Goal: Task Accomplishment & Management: Use online tool/utility

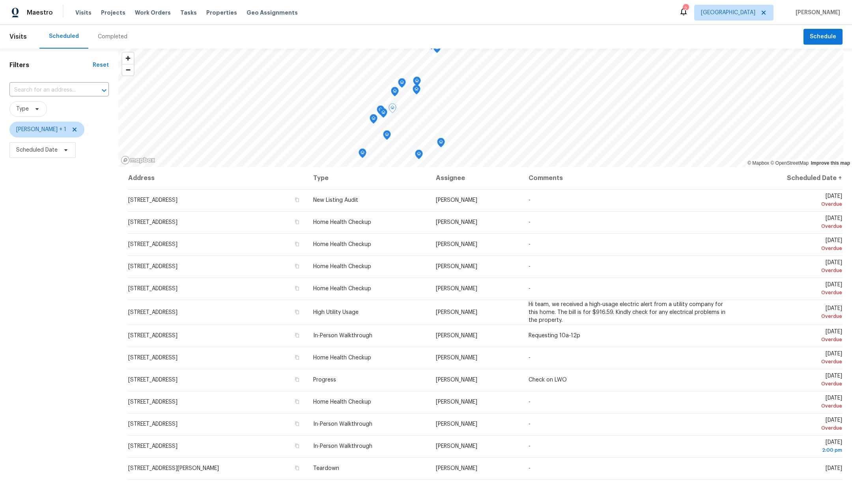
scroll to position [88, 0]
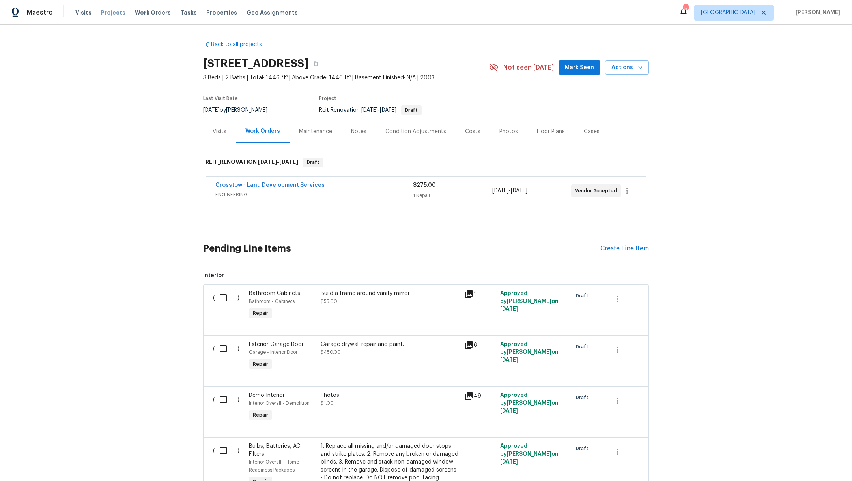
click at [103, 13] on span "Projects" at bounding box center [113, 13] width 24 height 8
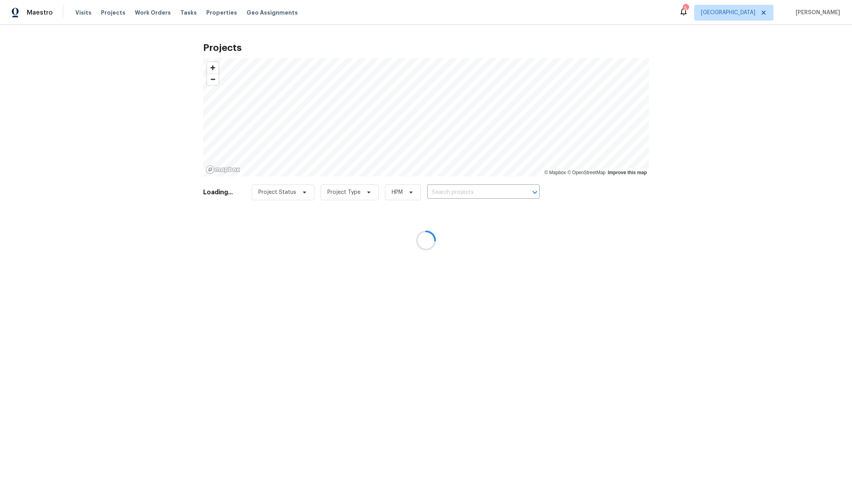
click at [460, 187] on div at bounding box center [426, 240] width 852 height 481
click at [460, 190] on div at bounding box center [426, 240] width 852 height 481
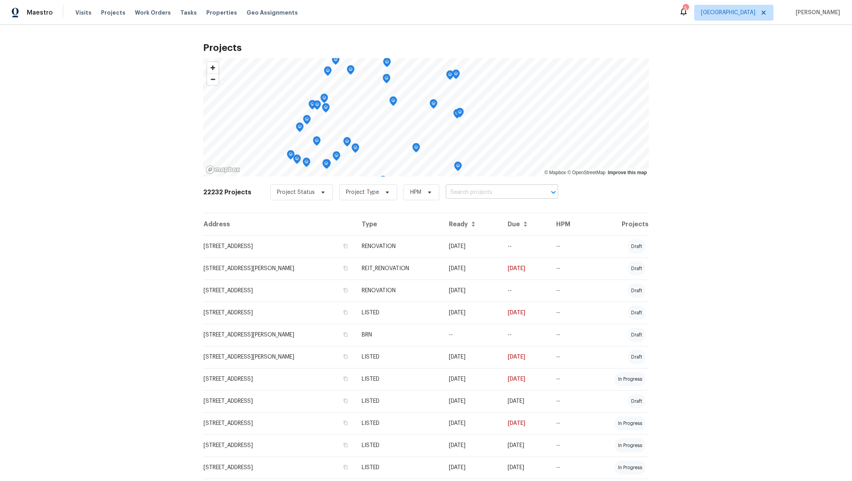
click at [460, 190] on input "text" at bounding box center [491, 192] width 90 height 12
type input "1011 kemp"
click at [488, 209] on li "[STREET_ADDRESS]" at bounding box center [493, 209] width 115 height 13
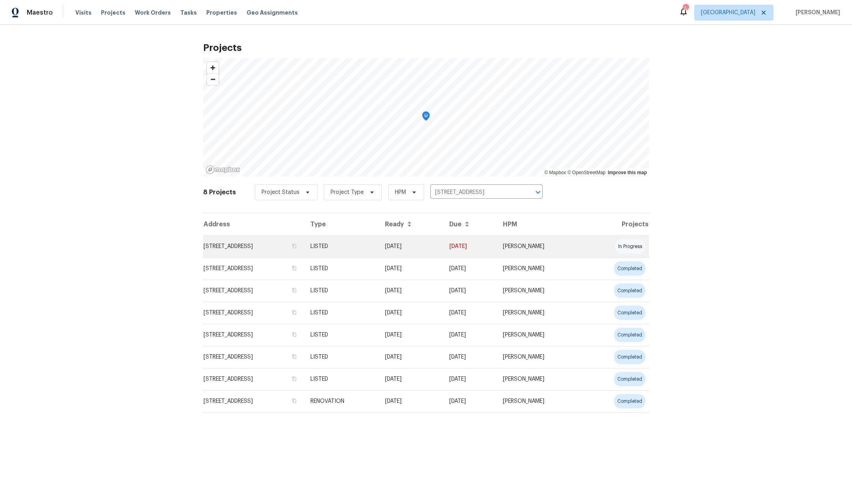
click at [277, 240] on td "[STREET_ADDRESS]" at bounding box center [253, 246] width 101 height 22
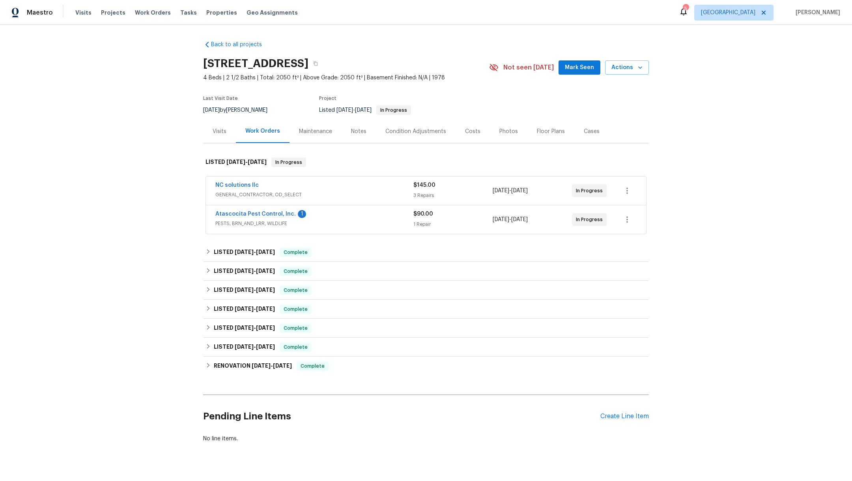
click at [251, 220] on span "PESTS, BRN_AND_LRR, WILDLIFE" at bounding box center [314, 223] width 198 height 8
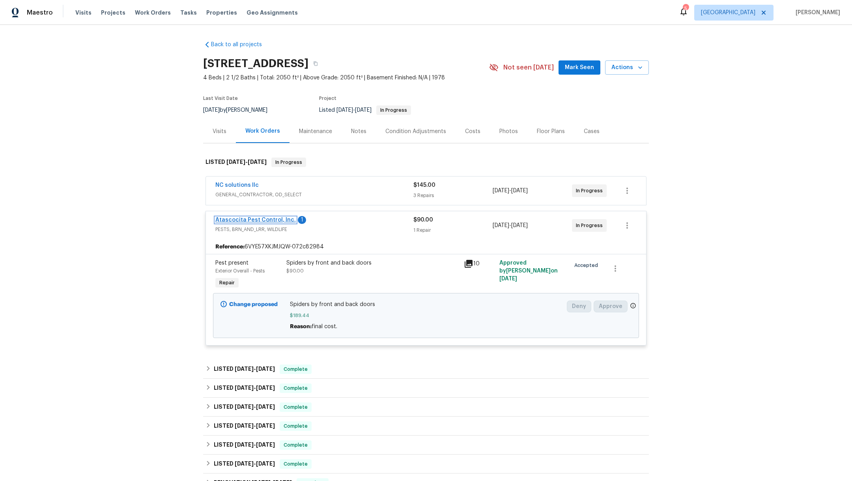
click at [230, 220] on link "Atascocita Pest Control, Inc." at bounding box center [255, 220] width 80 height 6
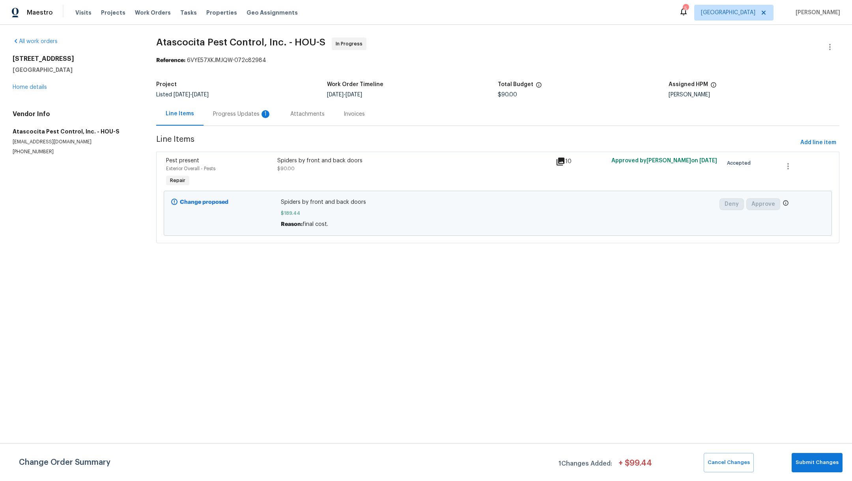
click at [237, 112] on div "Progress Updates 1" at bounding box center [242, 114] width 58 height 8
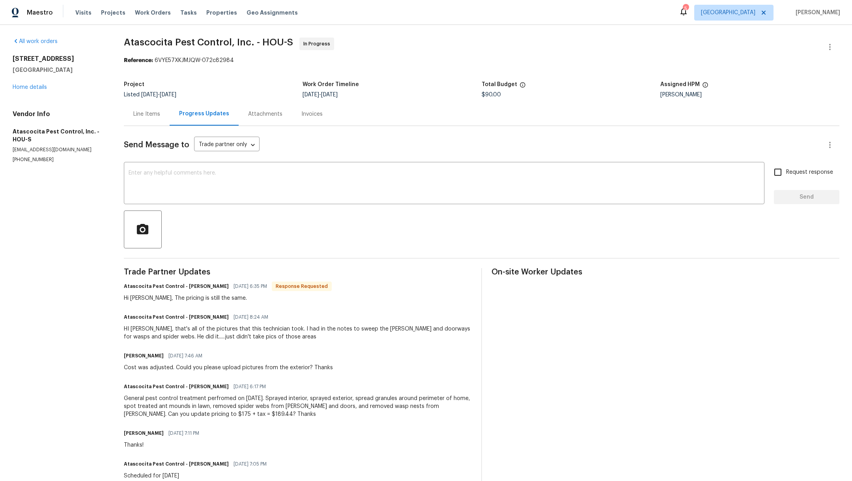
click at [151, 114] on div "Line Items" at bounding box center [146, 114] width 27 height 8
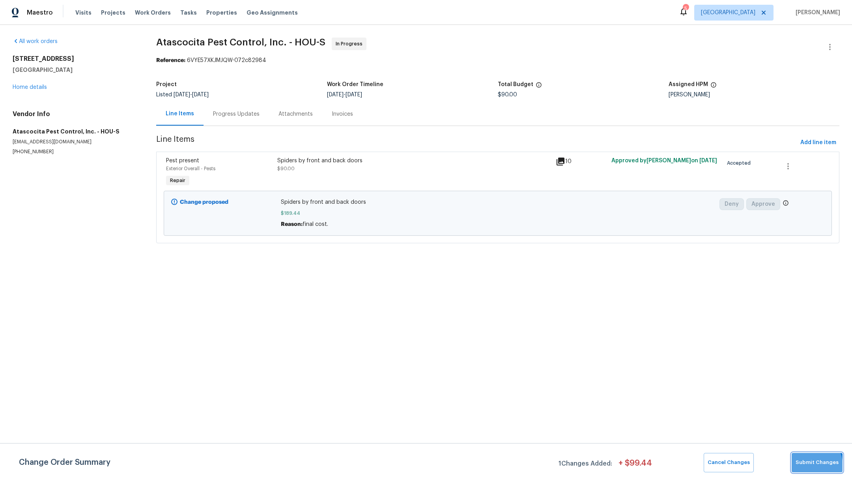
click at [809, 465] on span "Submit Changes" at bounding box center [817, 462] width 43 height 9
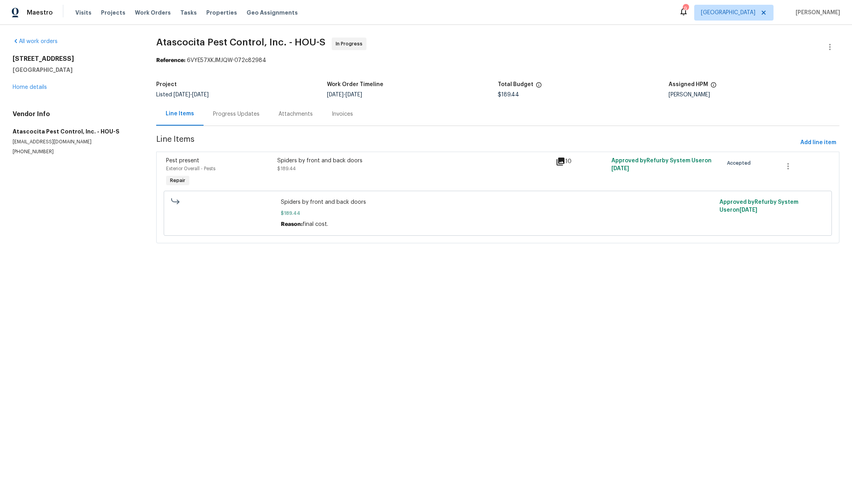
click at [220, 114] on div "Progress Updates" at bounding box center [236, 114] width 47 height 8
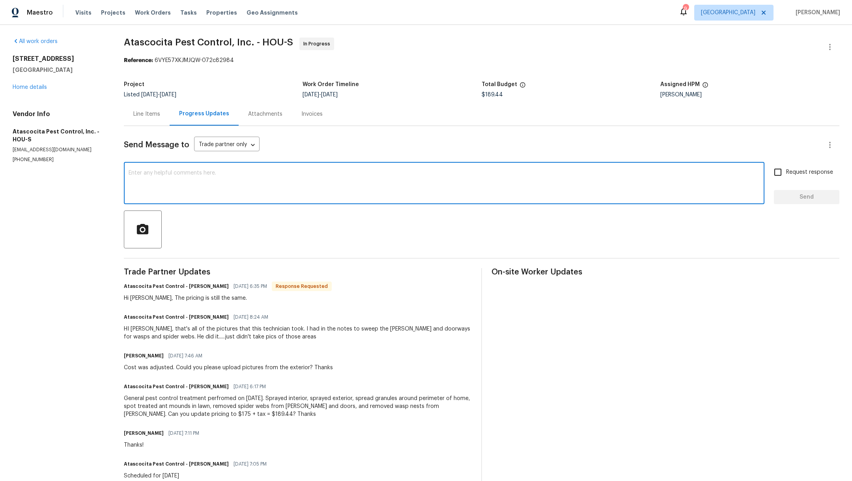
click at [259, 172] on textarea at bounding box center [444, 184] width 631 height 28
type textarea "Got stuck. All good now. Please send to [GEOGRAPHIC_DATA]. Thanks"
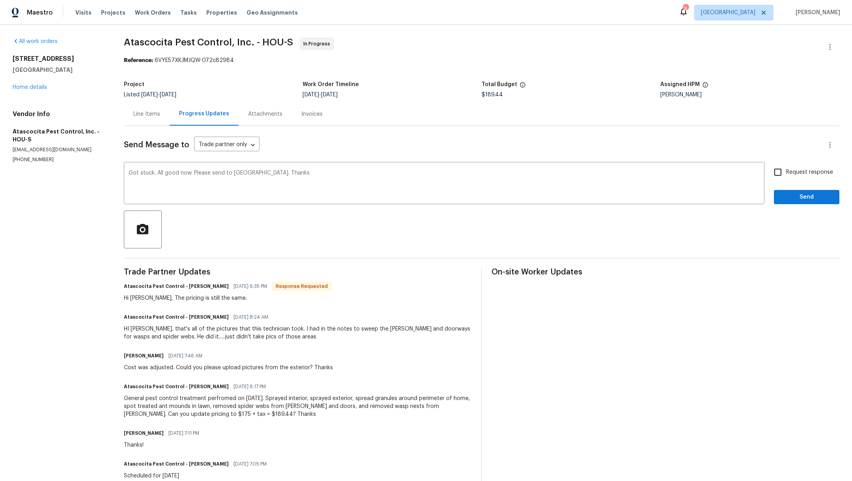
click at [795, 170] on span "Request response" at bounding box center [809, 172] width 47 height 8
click at [786, 170] on input "Request response" at bounding box center [778, 172] width 17 height 17
checkbox input "true"
click at [795, 196] on span "Send" at bounding box center [806, 197] width 53 height 10
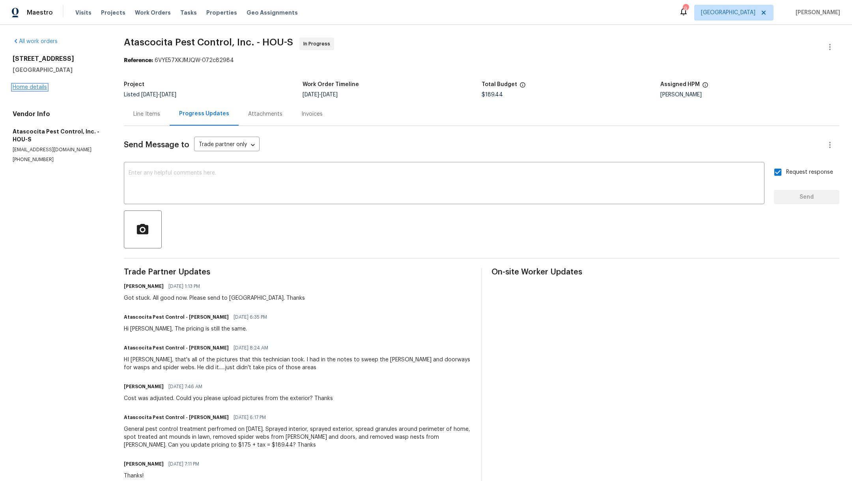
click at [34, 86] on link "Home details" at bounding box center [30, 87] width 34 height 6
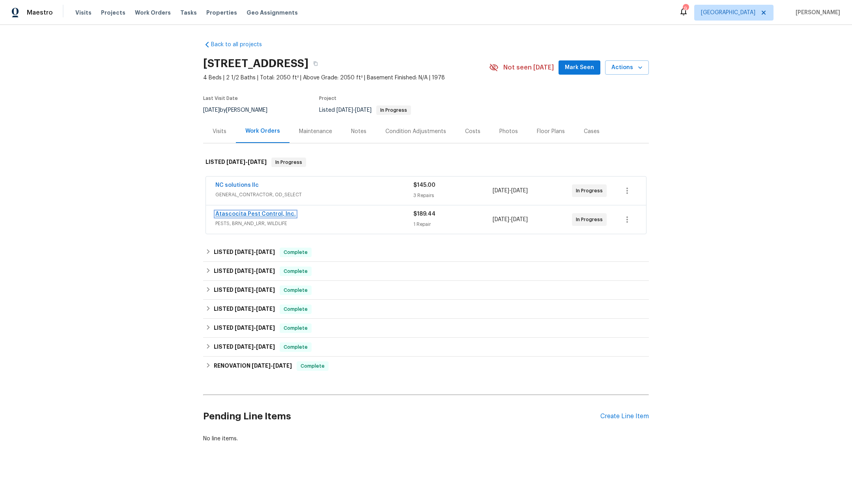
click at [247, 213] on link "Atascocita Pest Control, Inc." at bounding box center [255, 214] width 80 height 6
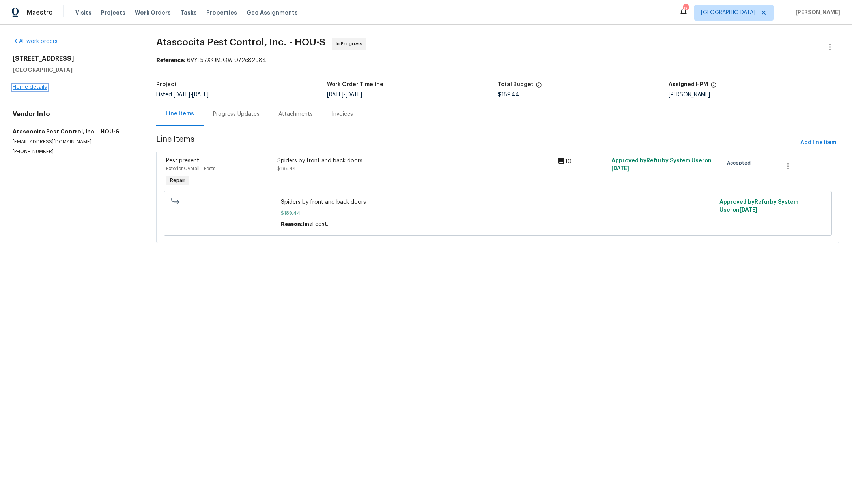
click at [36, 88] on link "Home details" at bounding box center [30, 87] width 34 height 6
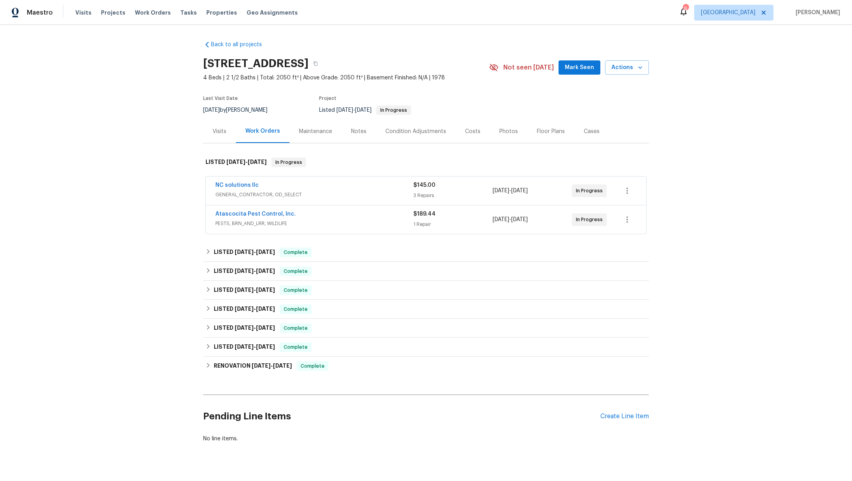
click at [229, 181] on span "NC solutions llc" at bounding box center [236, 185] width 43 height 8
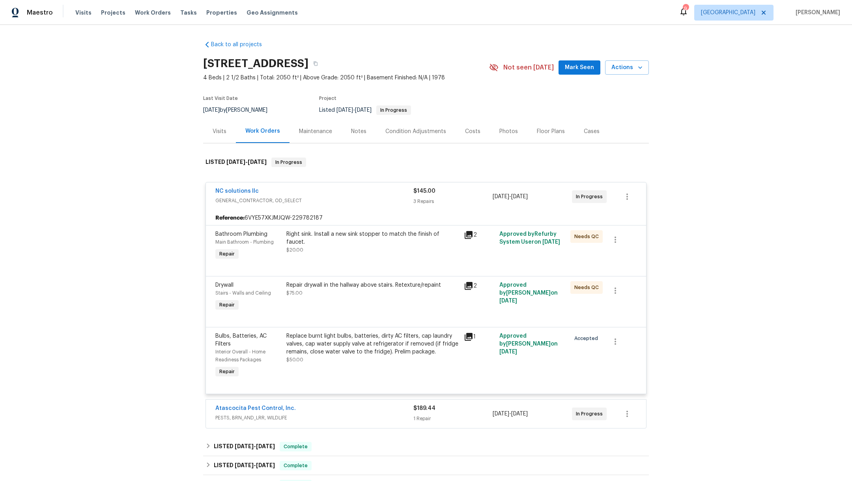
click at [465, 238] on icon at bounding box center [468, 234] width 9 height 9
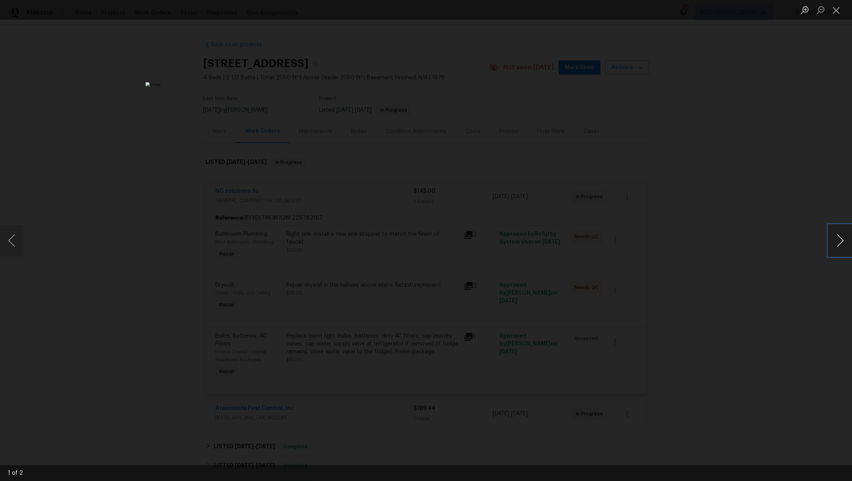
click at [843, 242] on button "Next image" at bounding box center [840, 240] width 24 height 32
click at [836, 15] on button "Close lightbox" at bounding box center [836, 10] width 16 height 14
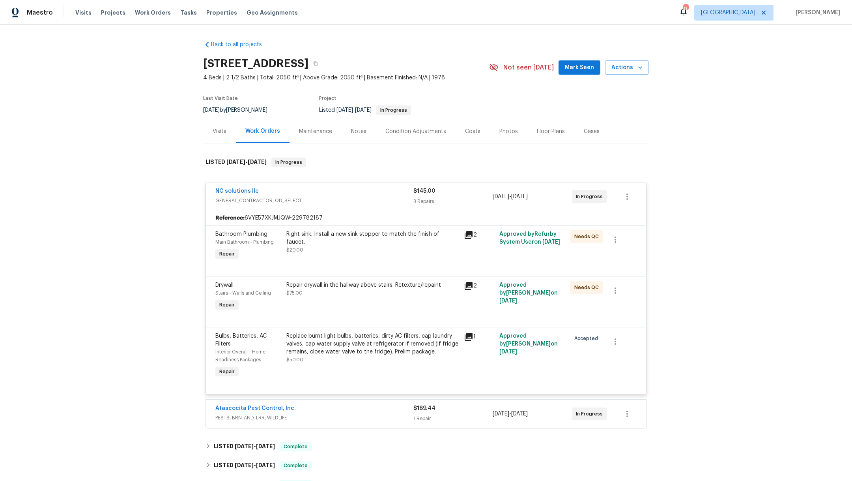
click at [380, 294] on div "Repair drywall in the hallway above stairs. Retexture/repaint $75.00" at bounding box center [372, 289] width 173 height 16
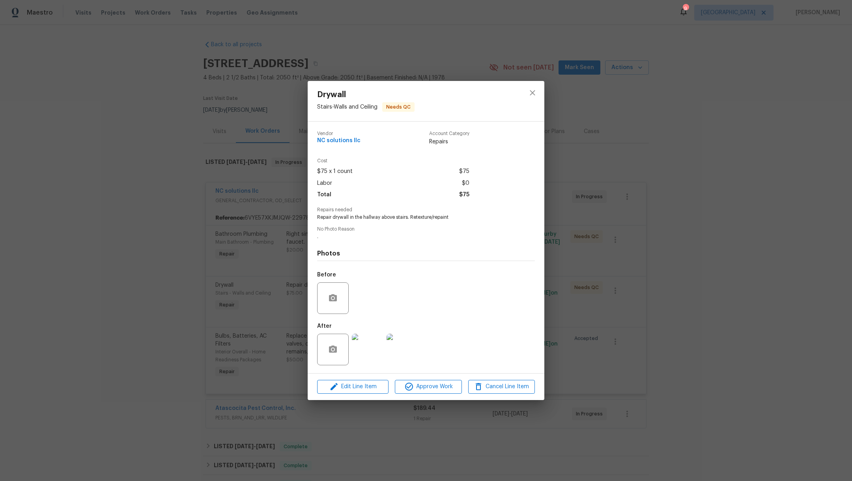
click at [377, 356] on img at bounding box center [368, 349] width 32 height 32
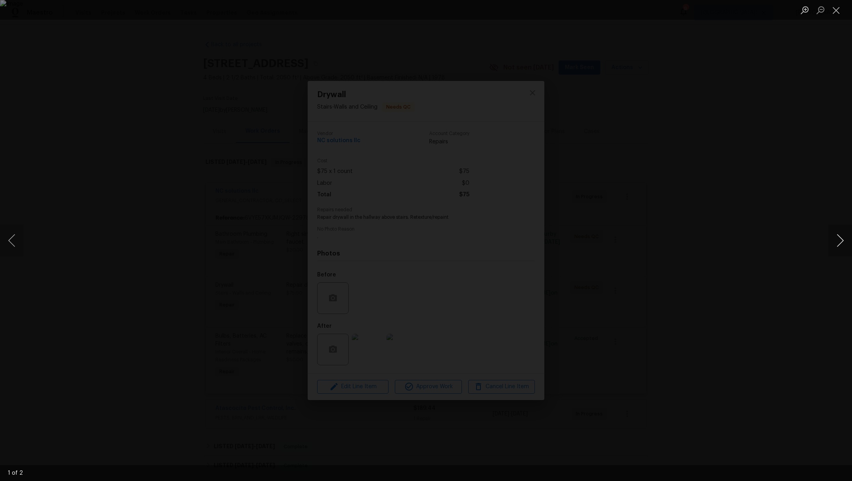
click at [852, 234] on button "Next image" at bounding box center [840, 240] width 24 height 32
click at [838, 13] on button "Close lightbox" at bounding box center [836, 10] width 16 height 14
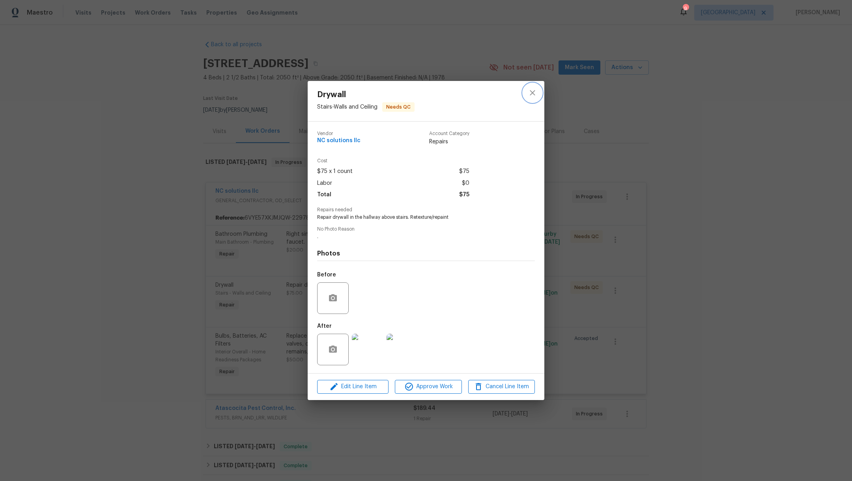
click at [534, 93] on icon "close" at bounding box center [532, 92] width 9 height 9
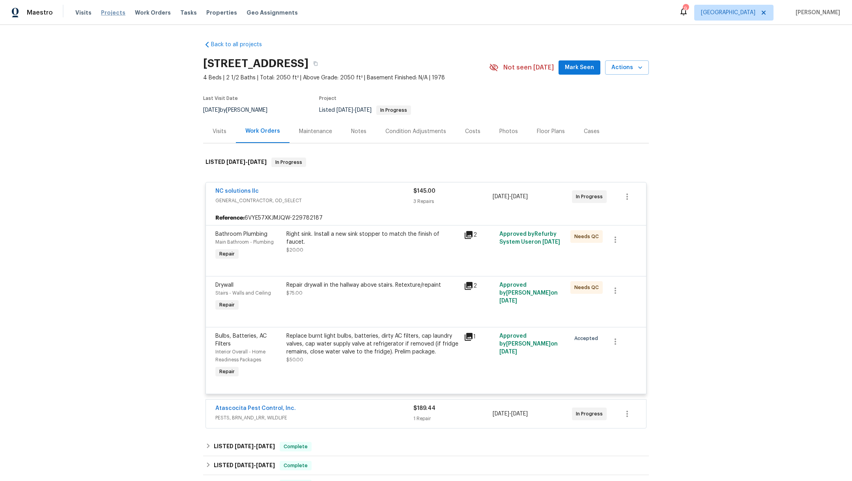
click at [109, 11] on span "Projects" at bounding box center [113, 13] width 24 height 8
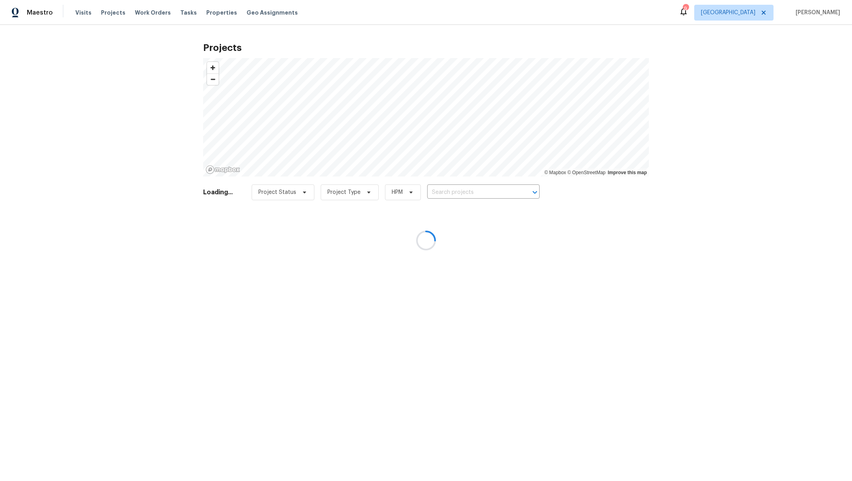
click at [151, 12] on div at bounding box center [426, 240] width 852 height 481
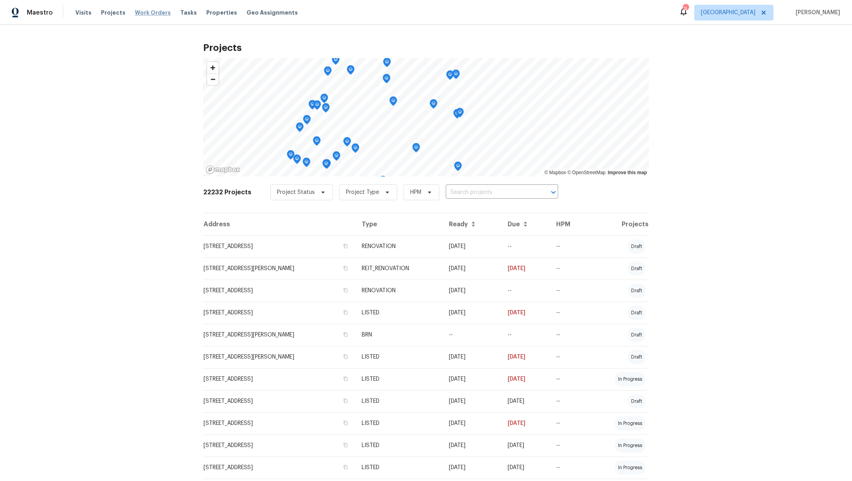
click at [150, 13] on span "Work Orders" at bounding box center [153, 13] width 36 height 8
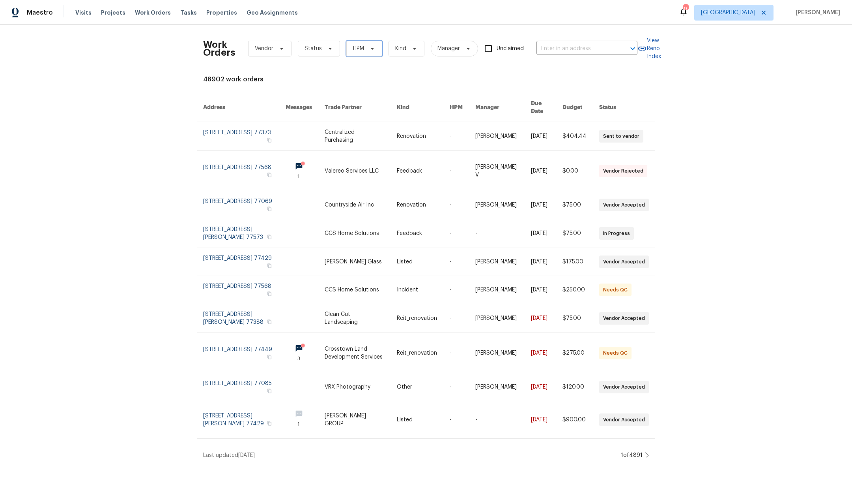
click at [353, 51] on span "HPM" at bounding box center [358, 49] width 11 height 8
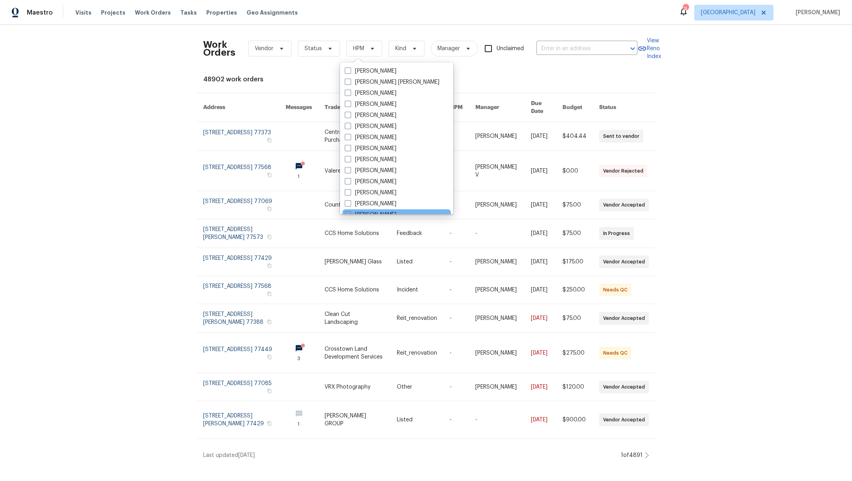
click at [347, 211] on span at bounding box center [348, 214] width 6 height 6
click at [347, 211] on input "[PERSON_NAME]" at bounding box center [347, 213] width 5 height 5
checkbox input "true"
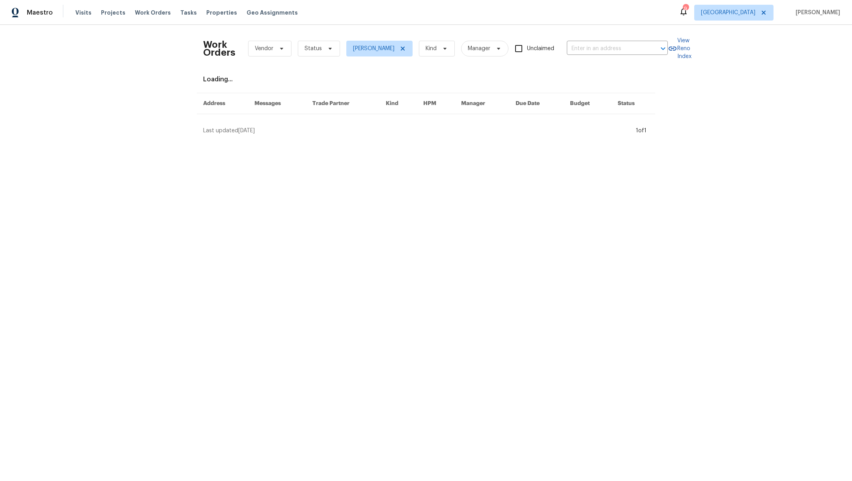
scroll to position [2, 0]
click at [310, 52] on span "Status" at bounding box center [313, 49] width 17 height 8
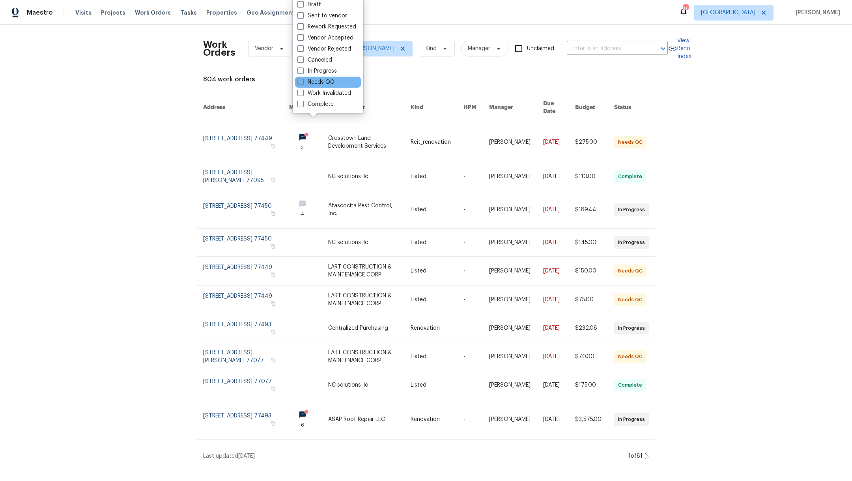
click at [300, 80] on span at bounding box center [300, 82] width 6 height 6
click at [300, 80] on input "Needs QC" at bounding box center [299, 80] width 5 height 5
checkbox input "true"
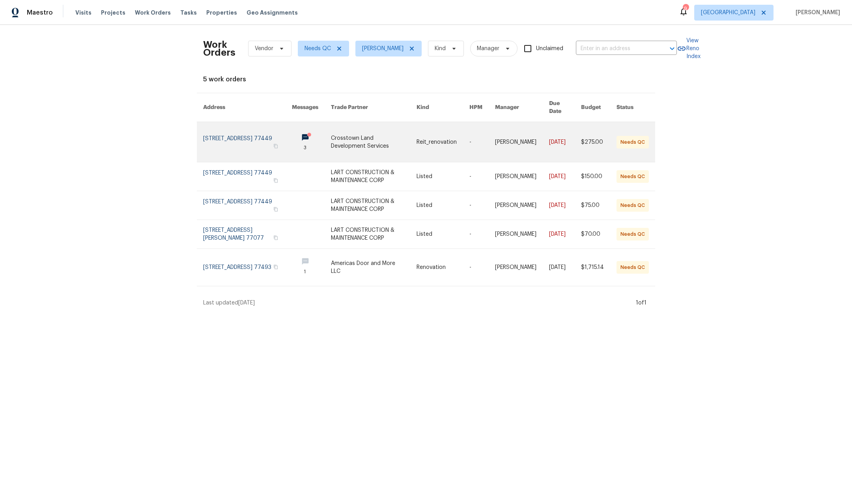
click at [245, 137] on link at bounding box center [247, 142] width 89 height 40
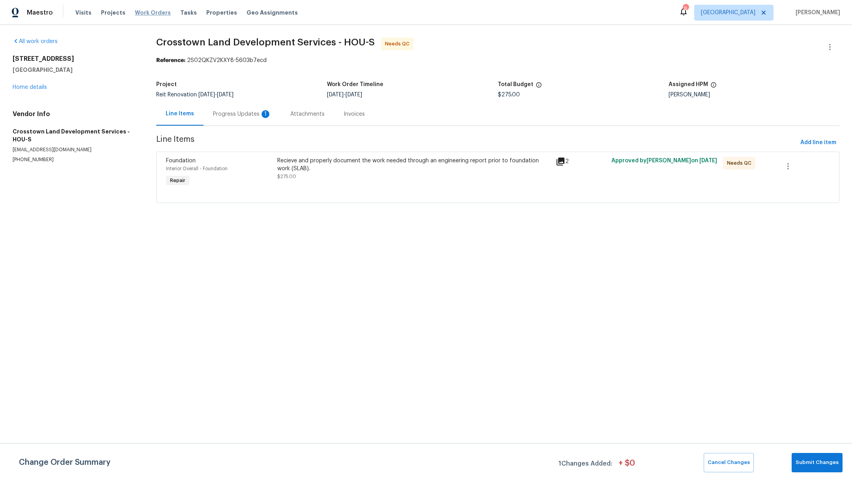
click at [148, 11] on span "Work Orders" at bounding box center [153, 13] width 36 height 8
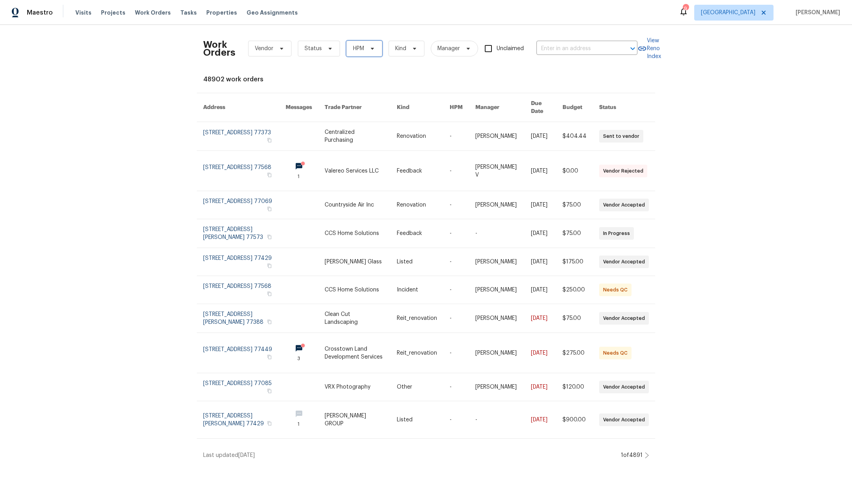
click at [353, 51] on span "HPM" at bounding box center [358, 49] width 11 height 8
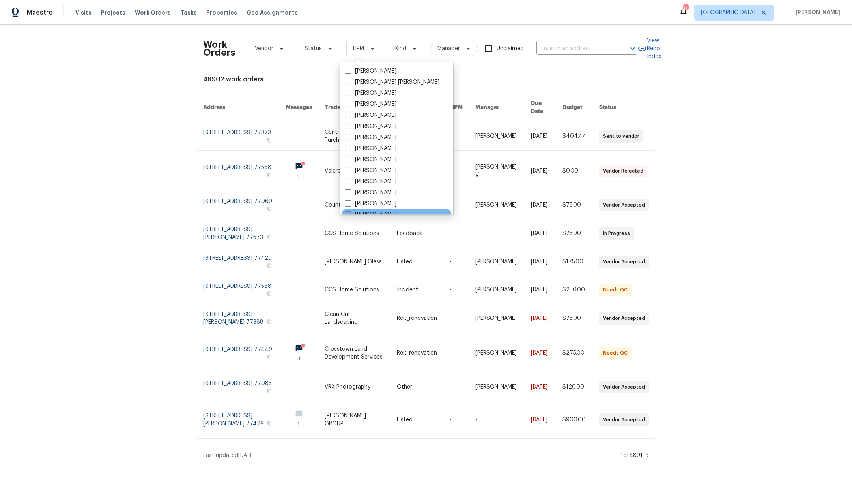
click at [348, 213] on span at bounding box center [348, 214] width 6 height 6
click at [348, 213] on input "[PERSON_NAME]" at bounding box center [347, 213] width 5 height 5
checkbox input "true"
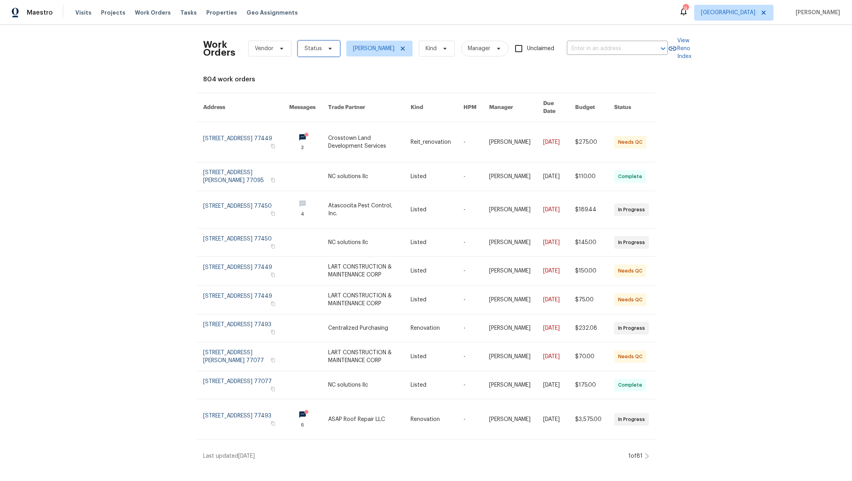
click at [317, 53] on span "Status" at bounding box center [319, 49] width 42 height 16
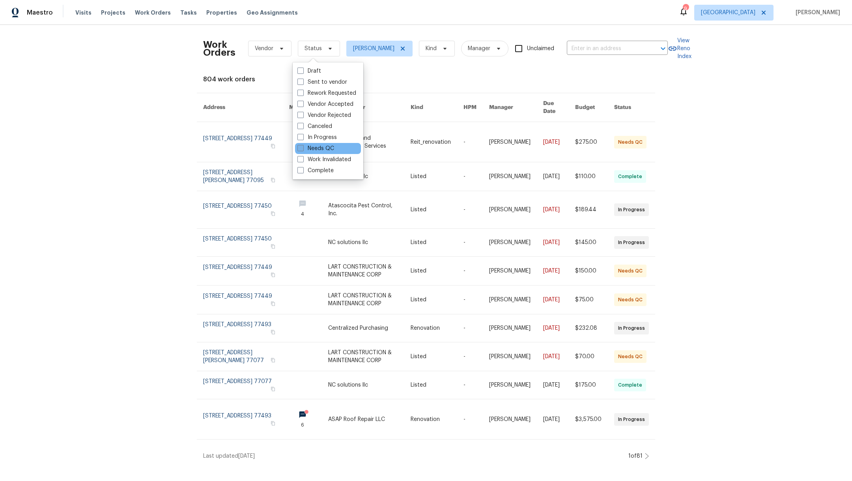
click at [299, 148] on span at bounding box center [300, 148] width 6 height 6
click at [299, 148] on input "Needs QC" at bounding box center [299, 146] width 5 height 5
checkbox input "true"
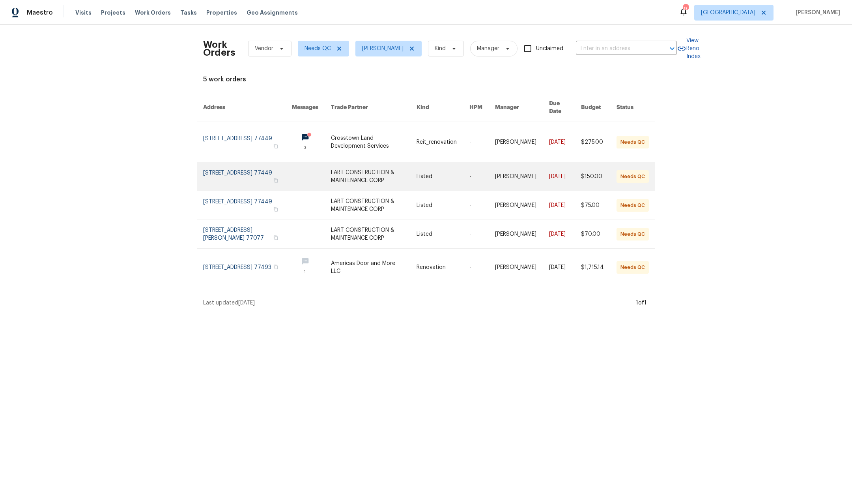
click at [218, 177] on link at bounding box center [247, 176] width 89 height 28
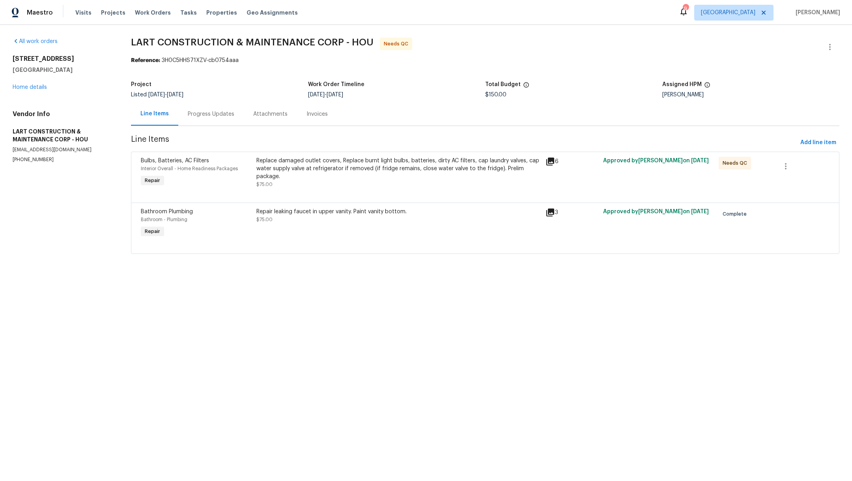
click at [388, 163] on div "Replace damaged outlet covers, Replace burnt light bulbs, batteries, dirty AC f…" at bounding box center [398, 169] width 284 height 24
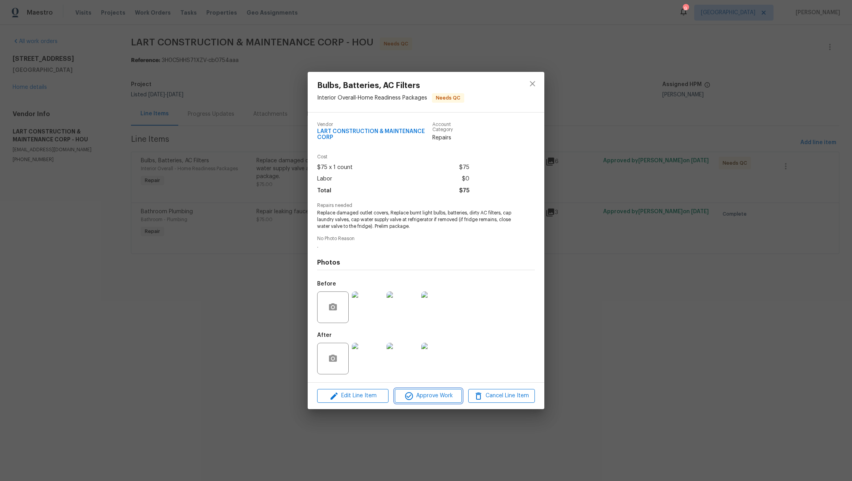
click at [426, 399] on span "Approve Work" at bounding box center [428, 396] width 62 height 10
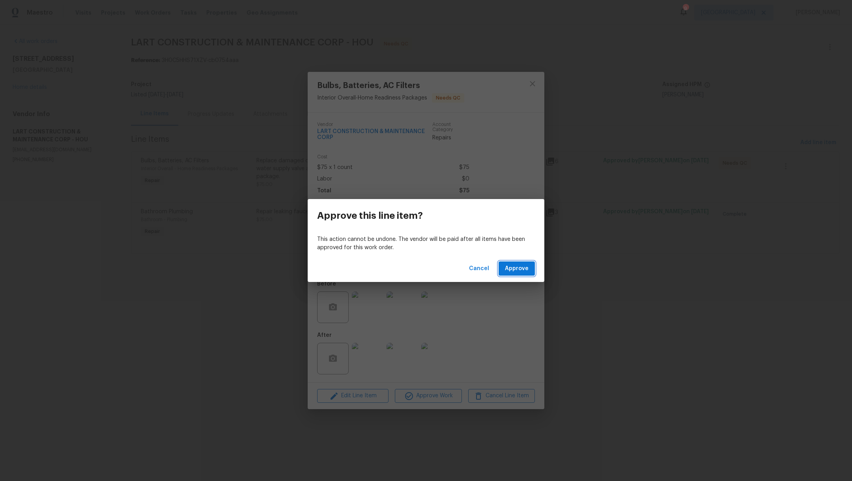
click at [527, 265] on span "Approve" at bounding box center [517, 269] width 24 height 10
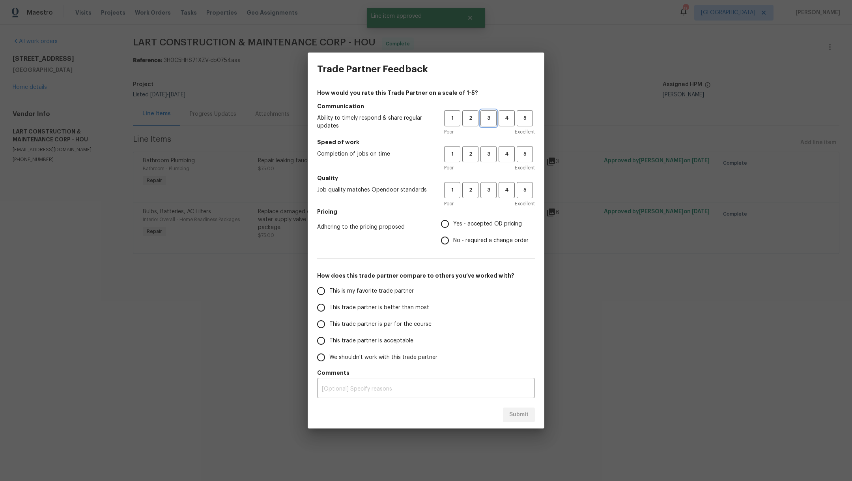
click at [485, 123] on button "3" at bounding box center [489, 118] width 16 height 16
click at [491, 165] on div "Poor Excellent" at bounding box center [489, 168] width 91 height 8
click at [491, 161] on button "3" at bounding box center [489, 154] width 16 height 16
click at [491, 196] on button "3" at bounding box center [489, 190] width 16 height 16
click at [455, 225] on span "Yes - accepted OD pricing" at bounding box center [487, 224] width 69 height 8
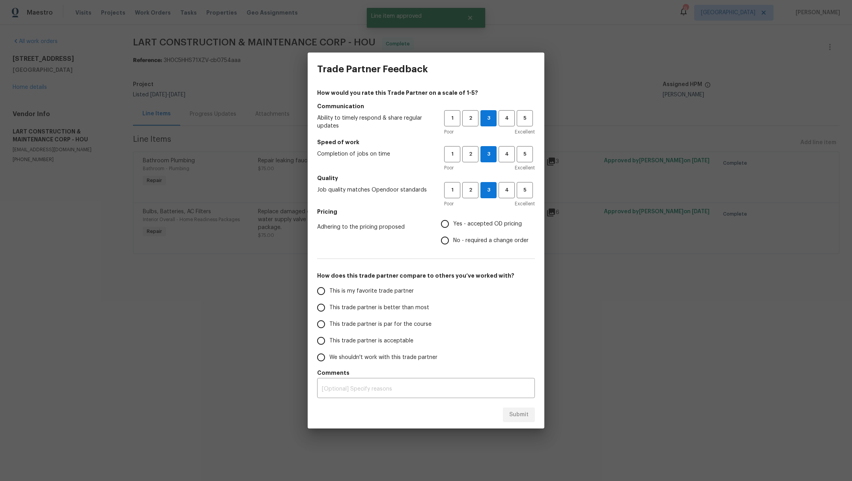
click at [453, 225] on input "Yes - accepted OD pricing" at bounding box center [445, 223] width 17 height 17
radio input "true"
click at [370, 292] on span "This is my favorite trade partner" at bounding box center [371, 291] width 84 height 8
click at [329, 292] on input "This is my favorite trade partner" at bounding box center [321, 290] width 17 height 17
click at [513, 412] on span "Submit" at bounding box center [518, 415] width 19 height 10
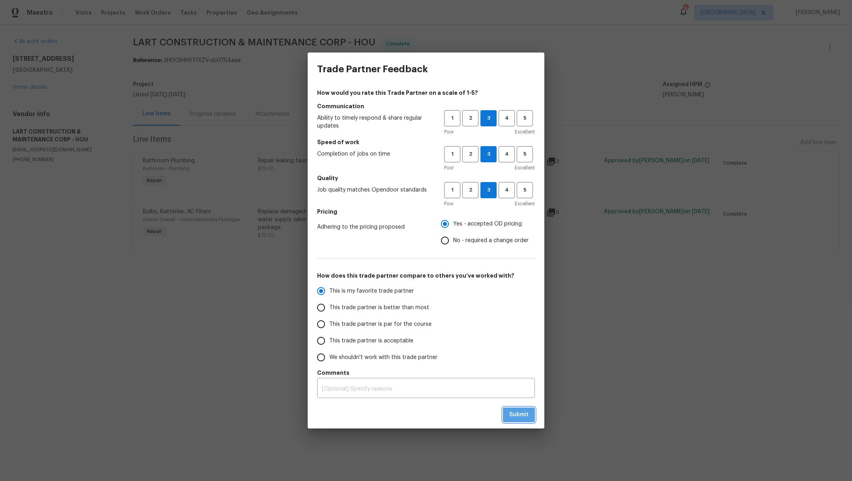
radio input "true"
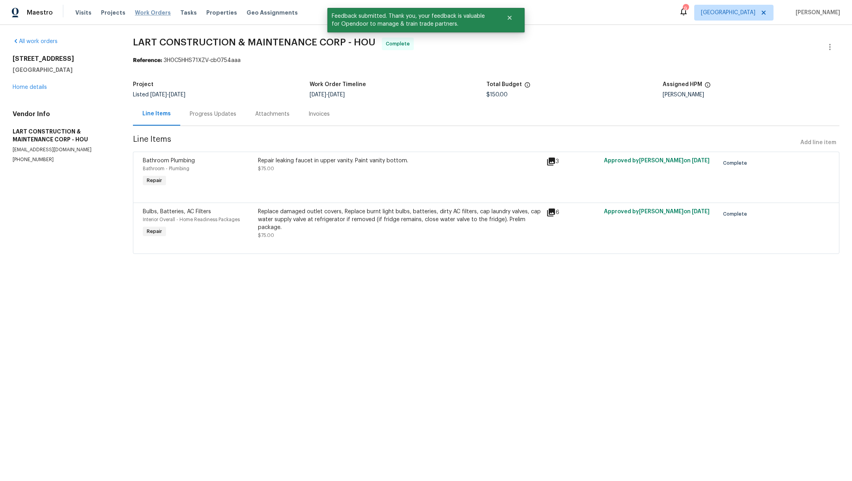
click at [150, 12] on span "Work Orders" at bounding box center [153, 13] width 36 height 8
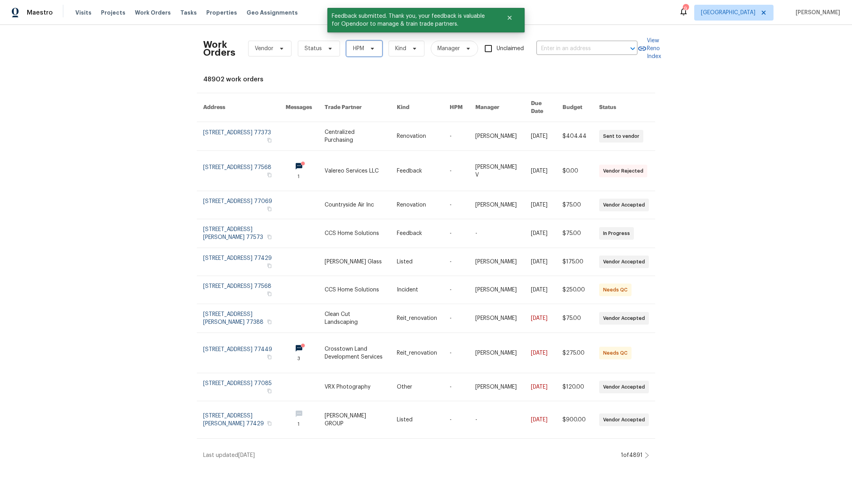
click at [369, 45] on icon at bounding box center [372, 48] width 6 height 6
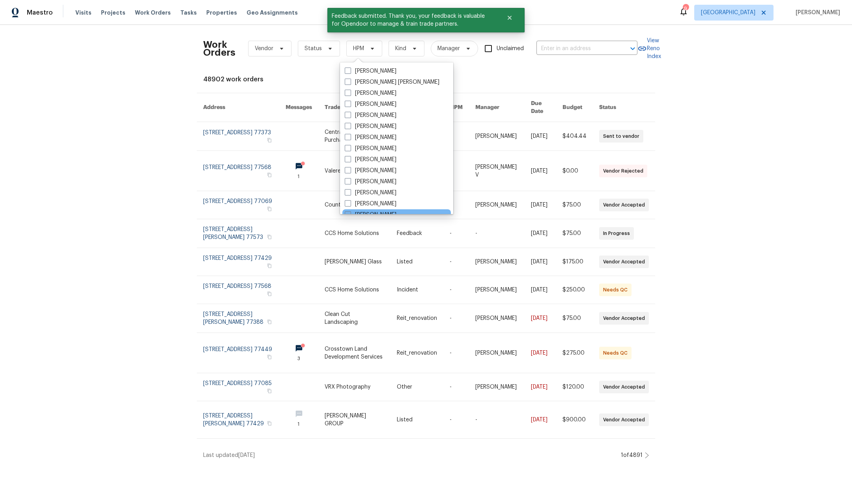
click at [348, 213] on span at bounding box center [348, 214] width 6 height 6
click at [348, 213] on input "[PERSON_NAME]" at bounding box center [347, 213] width 5 height 5
checkbox input "true"
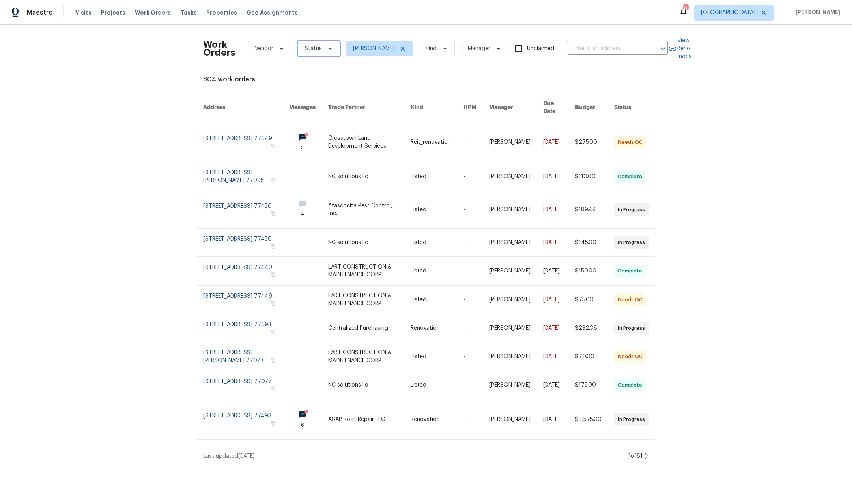
click at [309, 50] on span "Status" at bounding box center [313, 49] width 17 height 8
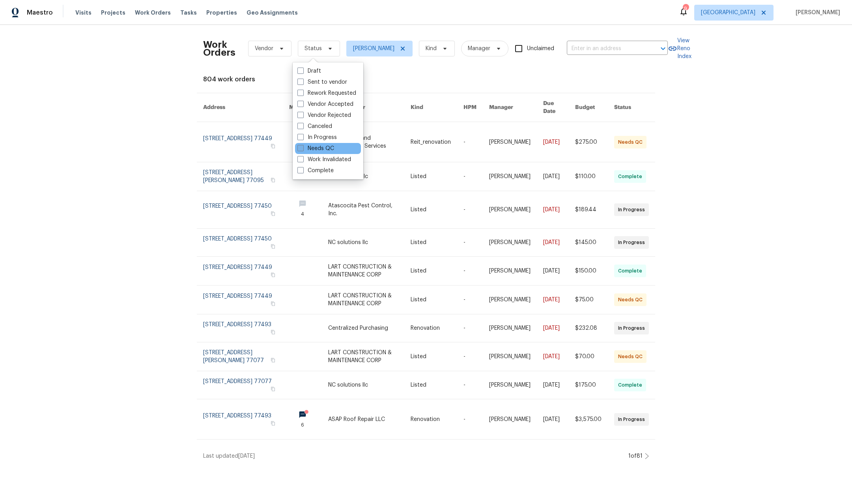
click at [299, 148] on span at bounding box center [300, 148] width 6 height 6
click at [299, 148] on input "Needs QC" at bounding box center [299, 146] width 5 height 5
checkbox input "true"
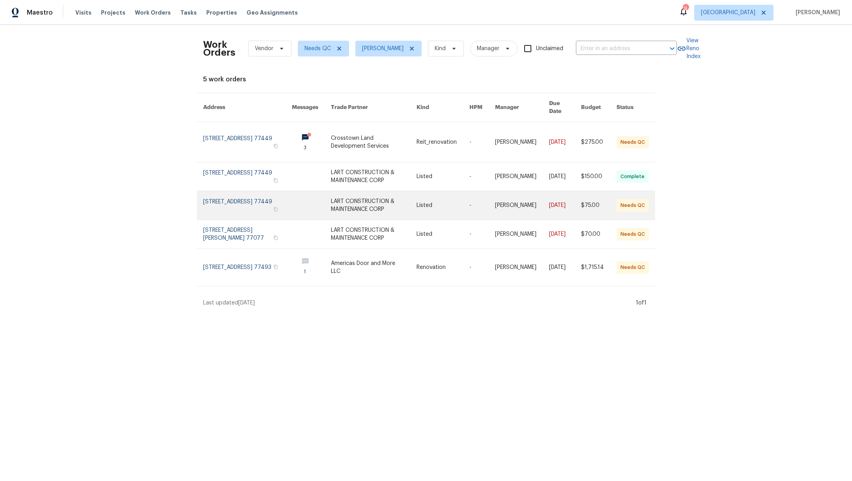
click at [246, 194] on link at bounding box center [247, 205] width 89 height 28
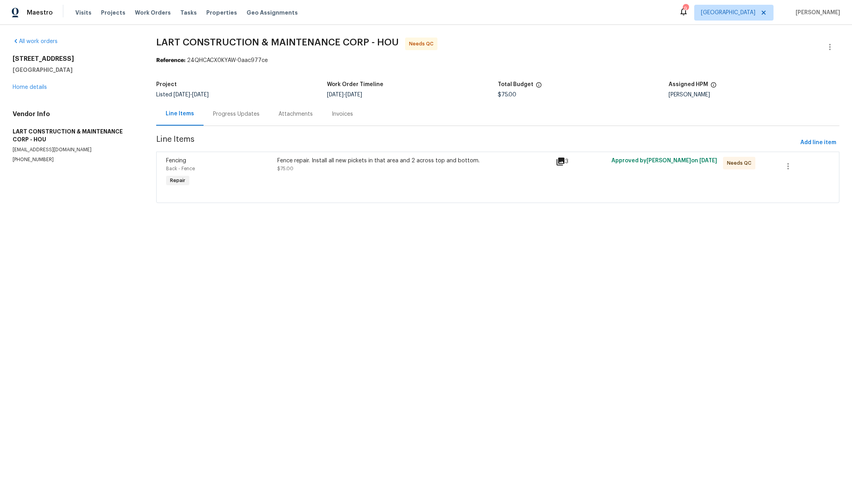
click at [376, 175] on div "Fence repair. Install all new pickets in that area and 2 across top and bottom.…" at bounding box center [414, 172] width 279 height 36
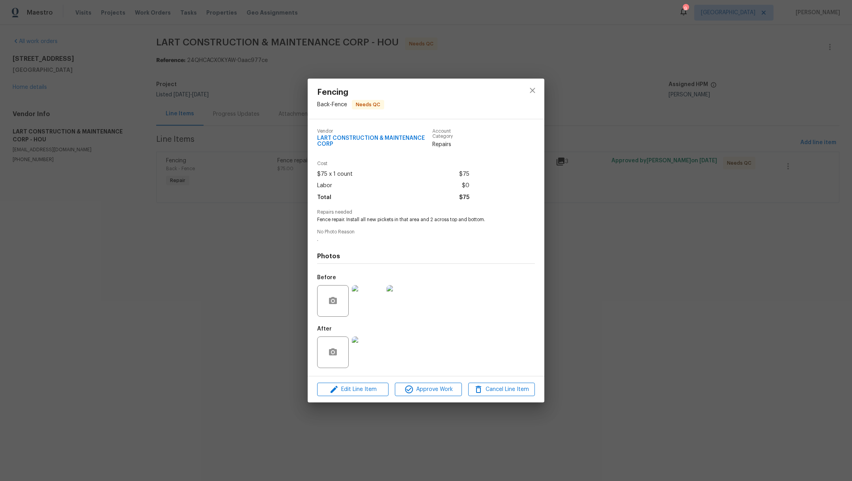
click at [370, 357] on img at bounding box center [368, 352] width 32 height 32
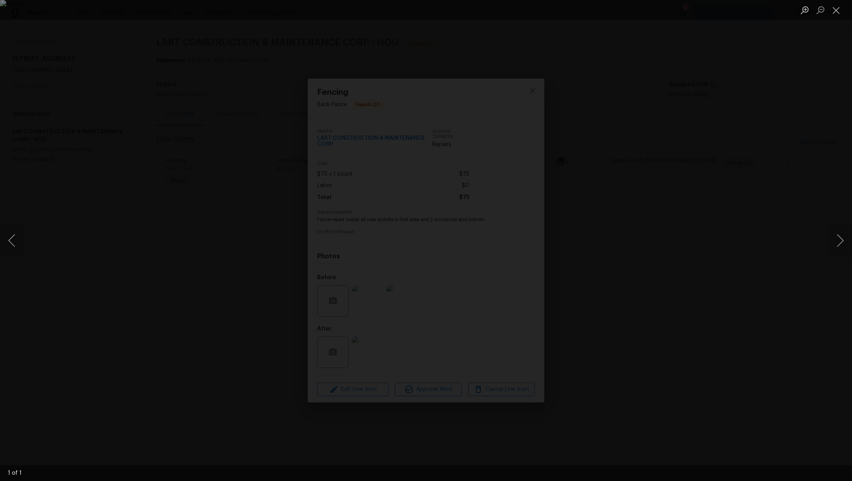
click at [284, 301] on img "Lightbox" at bounding box center [426, 240] width 852 height 481
click at [840, 14] on button "Close lightbox" at bounding box center [836, 10] width 16 height 14
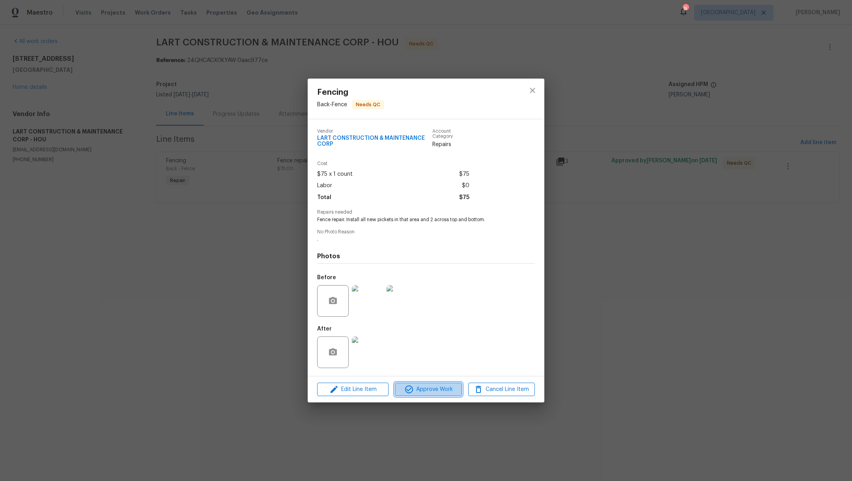
click at [446, 385] on span "Approve Work" at bounding box center [428, 389] width 62 height 10
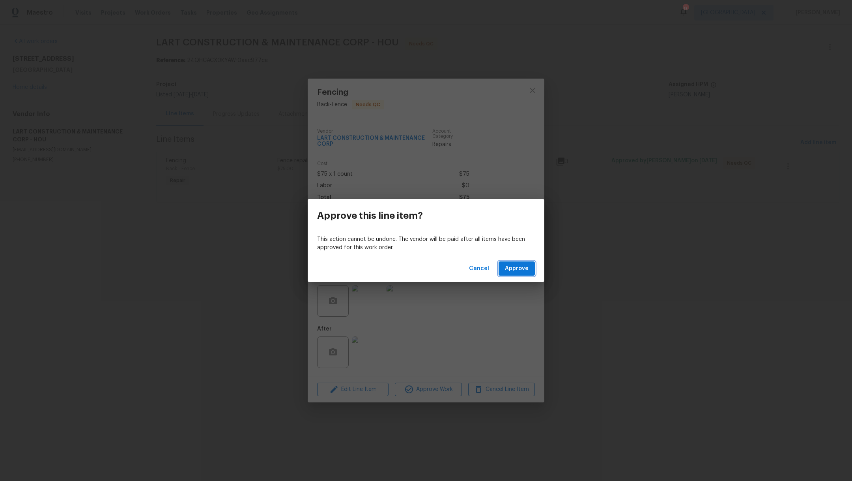
click at [527, 266] on span "Approve" at bounding box center [517, 269] width 24 height 10
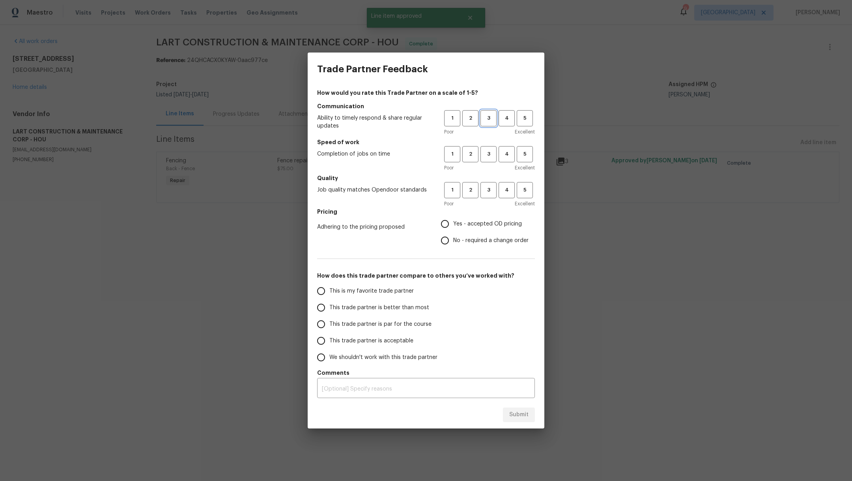
click at [485, 121] on span "3" at bounding box center [488, 118] width 15 height 9
click at [487, 154] on span "3" at bounding box center [488, 154] width 15 height 9
click at [487, 185] on span "3" at bounding box center [488, 189] width 15 height 9
click at [477, 224] on span "Yes - accepted OD pricing" at bounding box center [487, 224] width 69 height 8
click at [453, 224] on input "Yes - accepted OD pricing" at bounding box center [445, 223] width 17 height 17
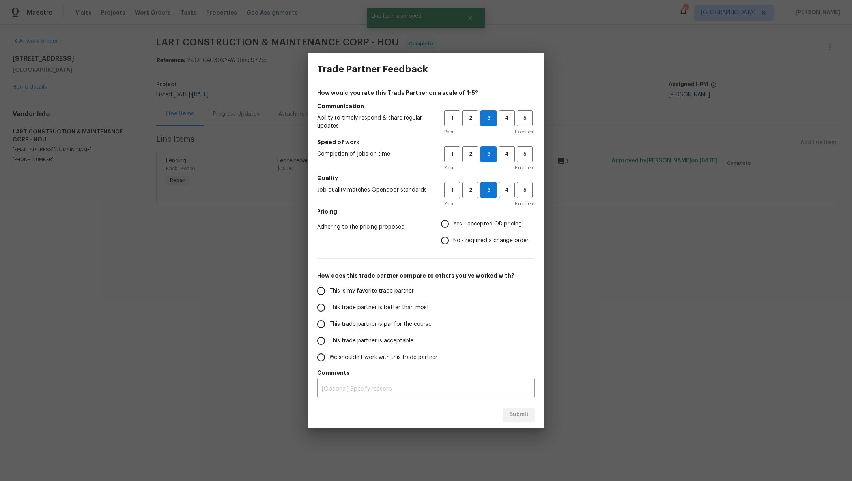
radio input "true"
click at [385, 289] on span "This is my favorite trade partner" at bounding box center [371, 291] width 84 height 8
click at [329, 289] on input "This is my favorite trade partner" at bounding box center [321, 290] width 17 height 17
click at [516, 412] on span "Submit" at bounding box center [518, 415] width 19 height 10
radio input "true"
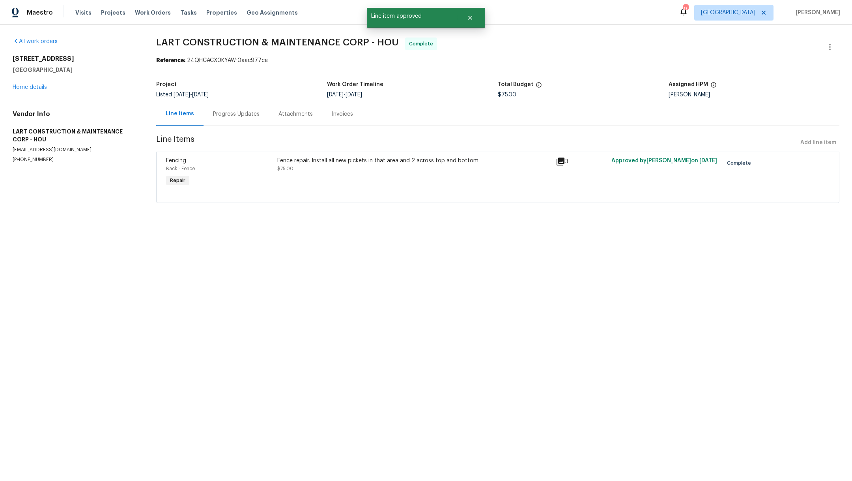
radio input "false"
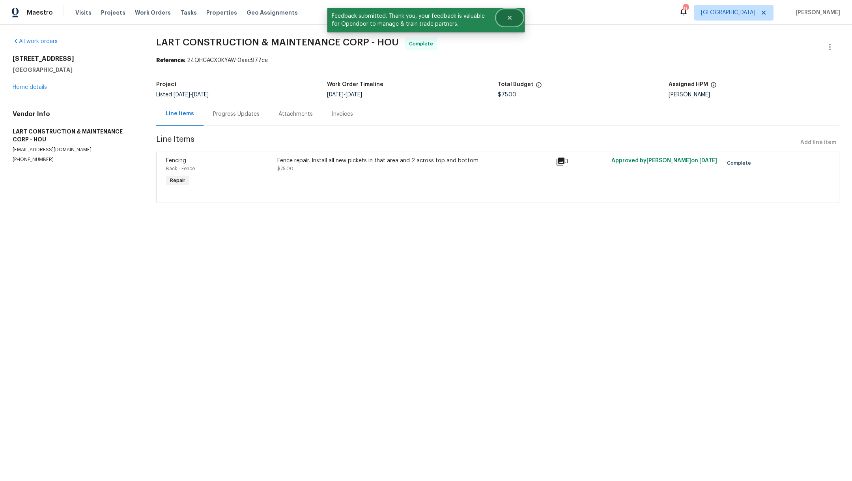
click at [507, 15] on icon "Close" at bounding box center [510, 18] width 6 height 6
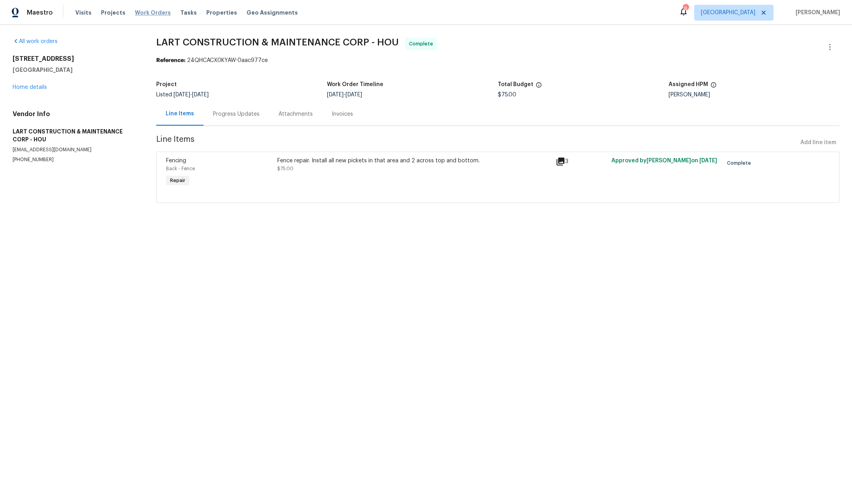
click at [148, 11] on span "Work Orders" at bounding box center [153, 13] width 36 height 8
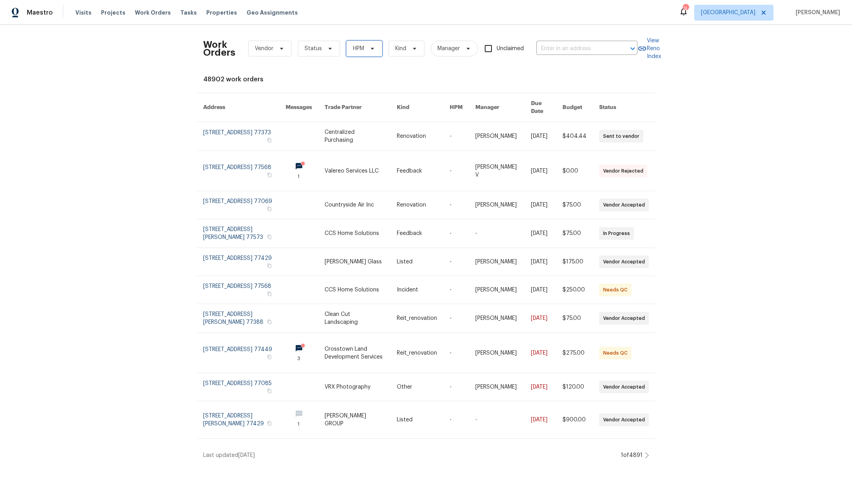
click at [369, 49] on icon at bounding box center [372, 48] width 6 height 6
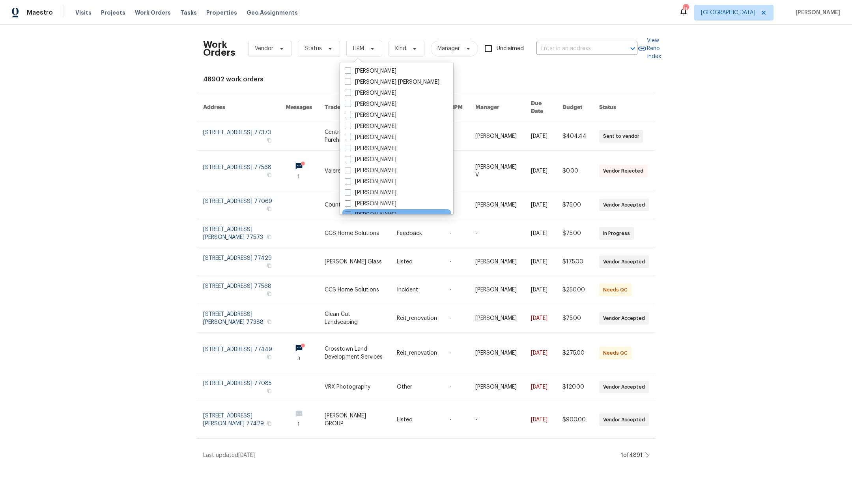
click at [347, 213] on span at bounding box center [348, 214] width 6 height 6
click at [347, 213] on input "[PERSON_NAME]" at bounding box center [347, 213] width 5 height 5
checkbox input "true"
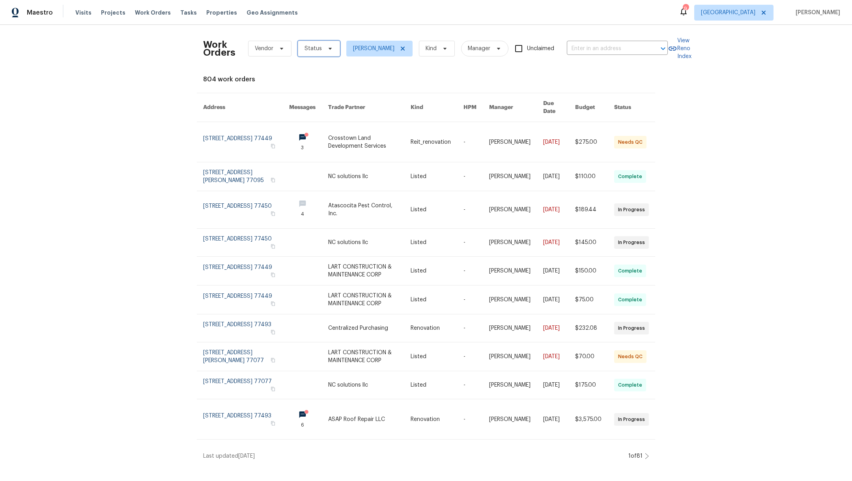
click at [305, 54] on span "Status" at bounding box center [319, 49] width 42 height 16
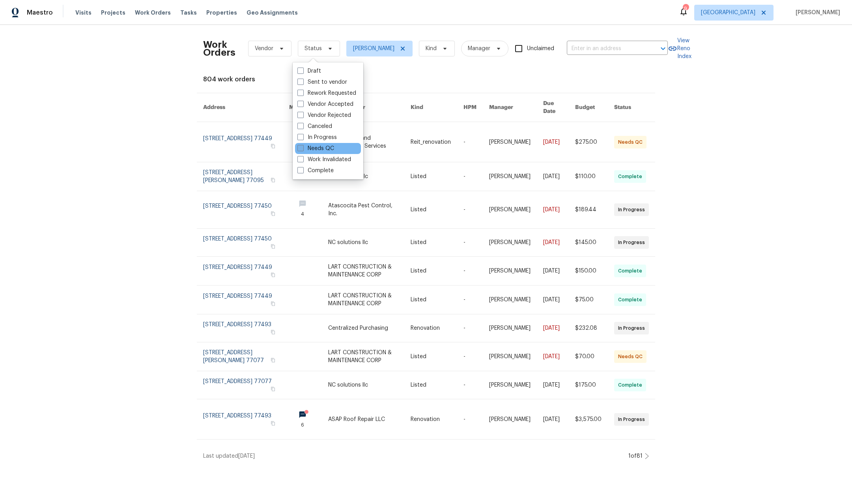
click at [300, 148] on span at bounding box center [300, 148] width 6 height 6
click at [300, 148] on input "Needs QC" at bounding box center [299, 146] width 5 height 5
checkbox input "true"
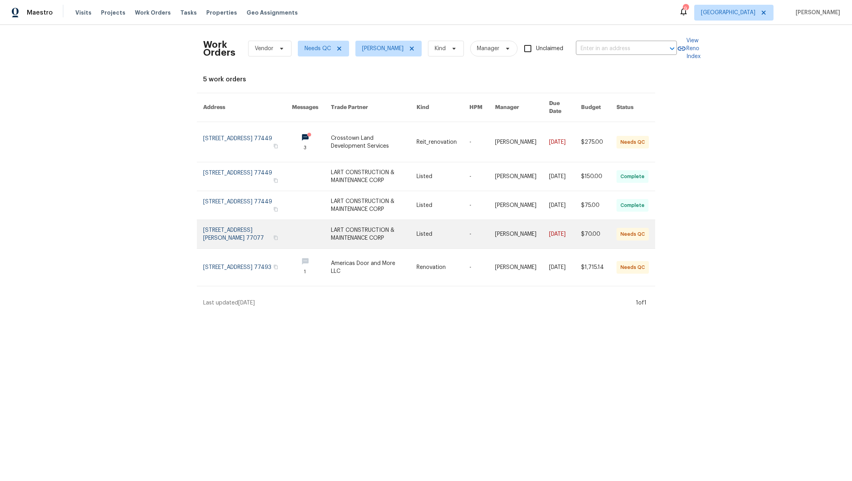
click at [240, 226] on link at bounding box center [247, 234] width 89 height 28
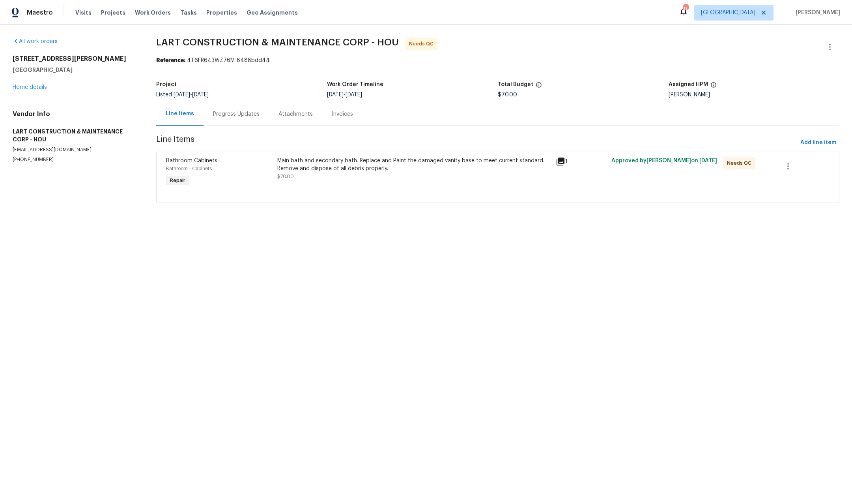
click at [372, 176] on div "Main bath and secondary bath. Replace and Paint the damaged vanity base to meet…" at bounding box center [414, 169] width 274 height 24
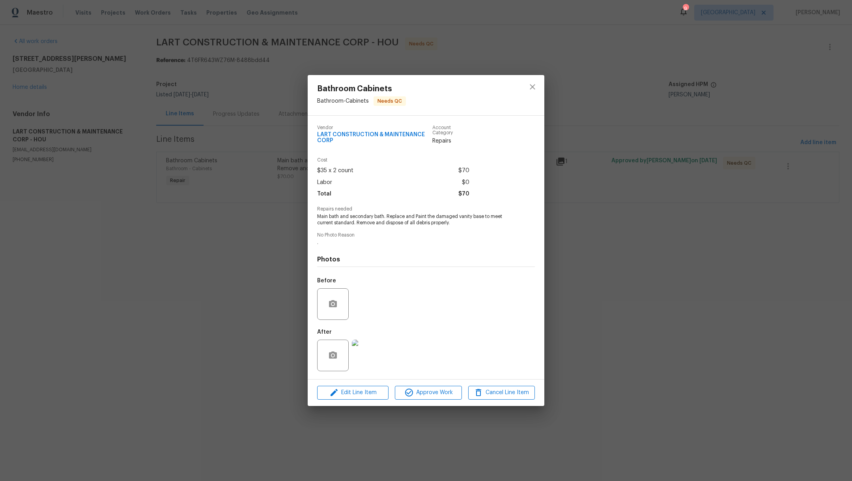
click at [369, 362] on img at bounding box center [368, 355] width 32 height 32
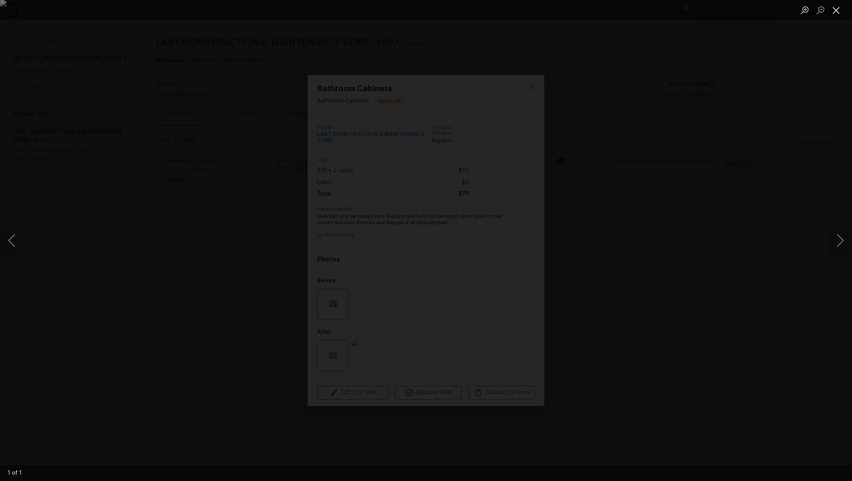
click at [836, 13] on button "Close lightbox" at bounding box center [836, 10] width 16 height 14
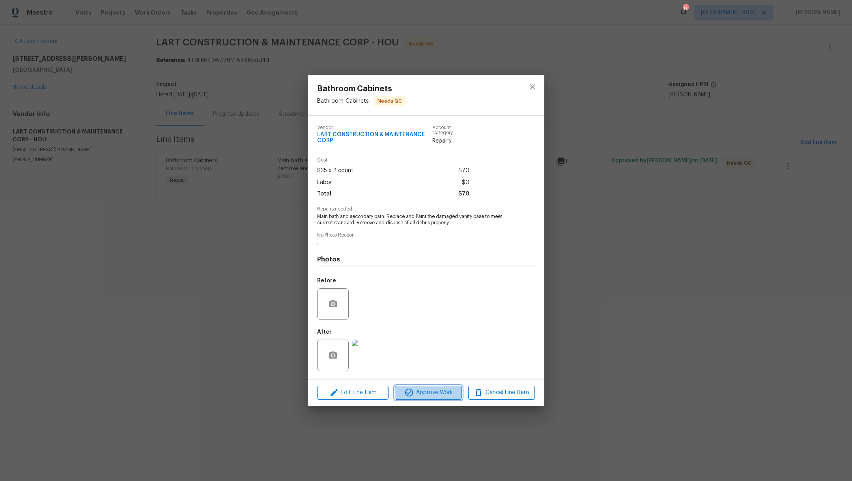
click at [439, 396] on span "Approve Work" at bounding box center [428, 392] width 62 height 10
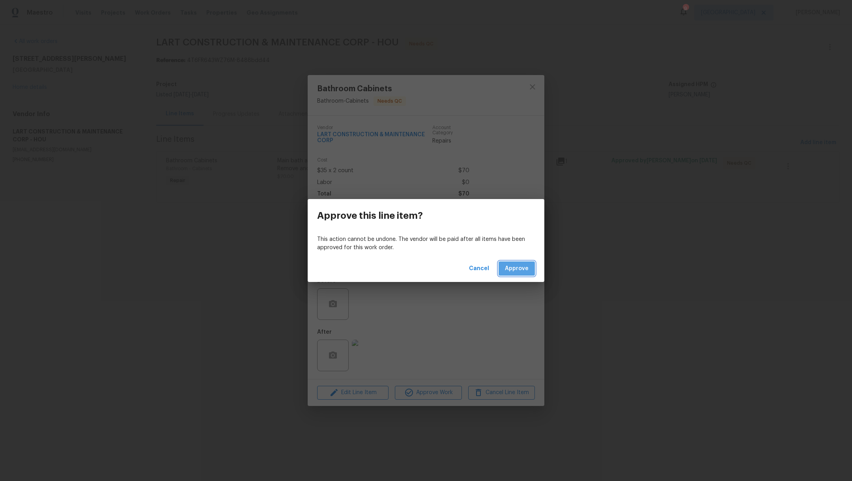
click at [533, 263] on button "Approve" at bounding box center [517, 268] width 36 height 15
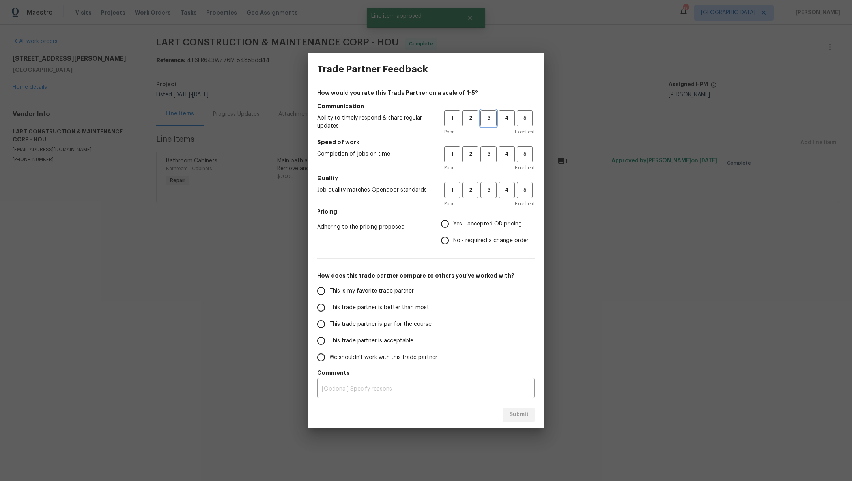
click at [484, 122] on span "3" at bounding box center [488, 118] width 15 height 9
click at [485, 150] on span "3" at bounding box center [488, 154] width 15 height 9
click at [488, 190] on span "3" at bounding box center [488, 189] width 15 height 9
click at [467, 223] on span "Yes - accepted OD pricing" at bounding box center [487, 224] width 69 height 8
click at [453, 223] on input "Yes - accepted OD pricing" at bounding box center [445, 223] width 17 height 17
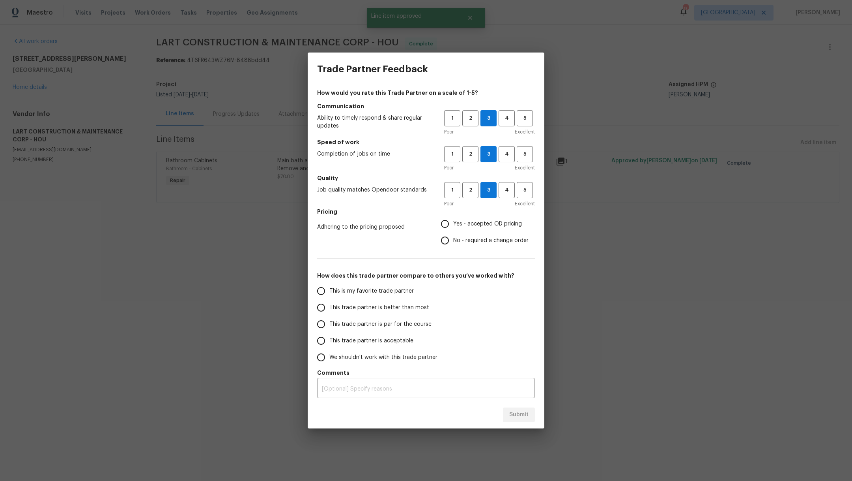
radio input "true"
click at [406, 298] on label "This is my favorite trade partner" at bounding box center [375, 290] width 125 height 17
click at [329, 298] on input "This is my favorite trade partner" at bounding box center [321, 290] width 17 height 17
click at [514, 414] on span "Submit" at bounding box center [518, 415] width 19 height 10
radio input "true"
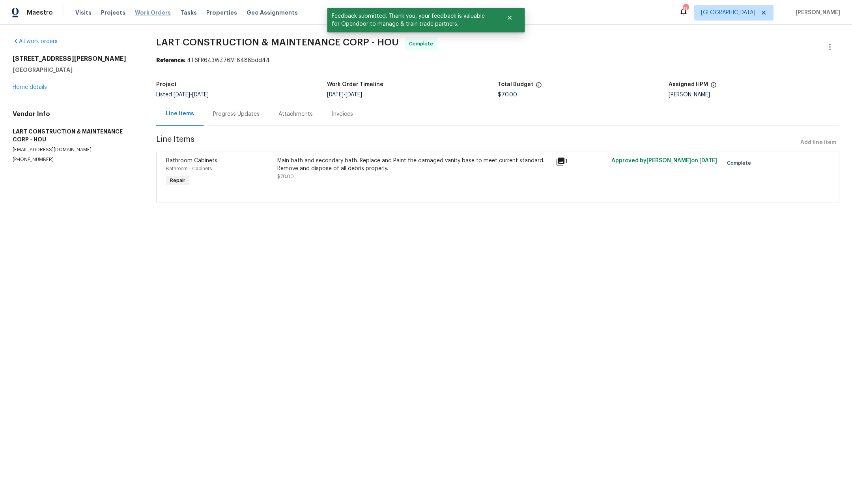
click at [155, 14] on span "Work Orders" at bounding box center [153, 13] width 36 height 8
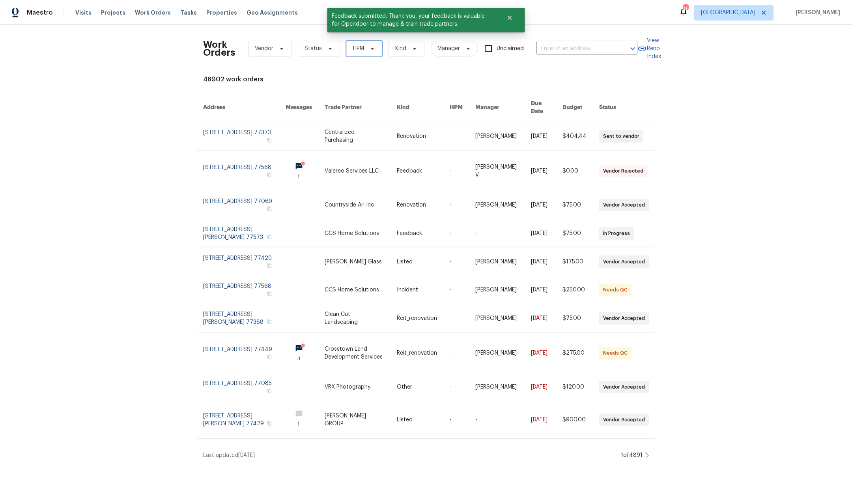
click at [353, 52] on span "HPM" at bounding box center [358, 49] width 11 height 8
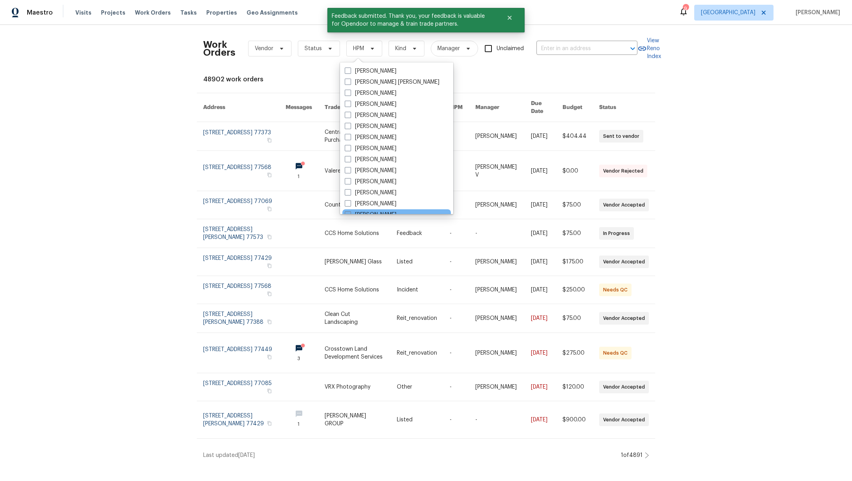
click at [349, 212] on span at bounding box center [348, 214] width 6 height 6
click at [349, 212] on input "[PERSON_NAME]" at bounding box center [347, 213] width 5 height 5
checkbox input "true"
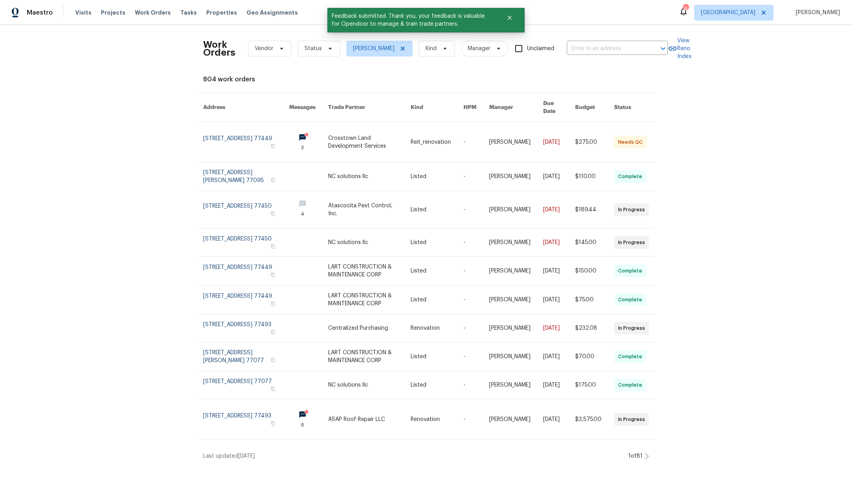
scroll to position [2, 0]
click at [307, 46] on span "Status" at bounding box center [313, 49] width 17 height 8
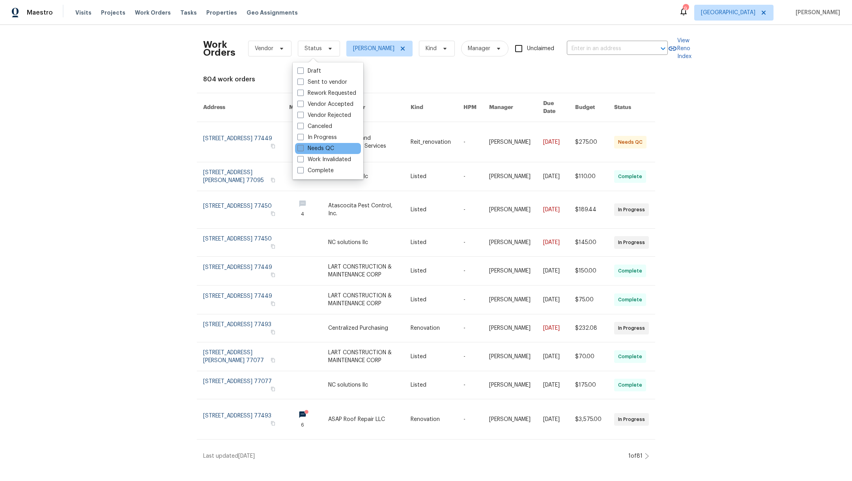
click at [302, 145] on span at bounding box center [300, 148] width 6 height 6
click at [302, 145] on input "Needs QC" at bounding box center [299, 146] width 5 height 5
checkbox input "true"
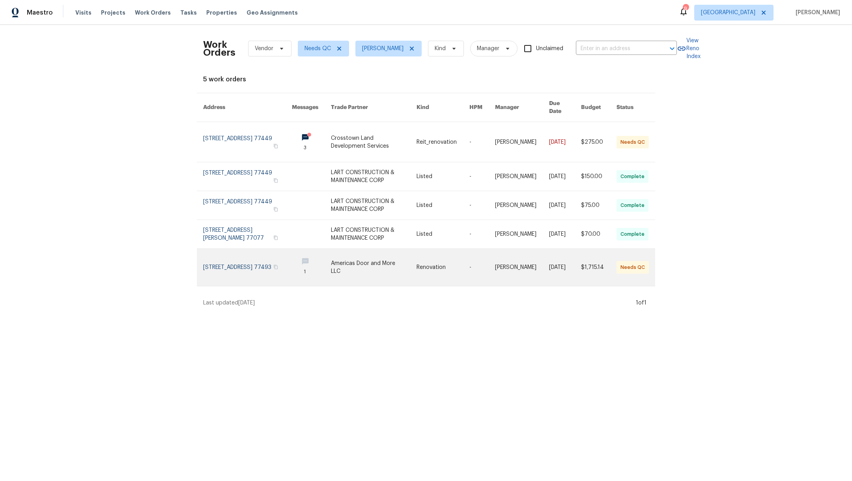
click at [227, 262] on link at bounding box center [247, 267] width 89 height 37
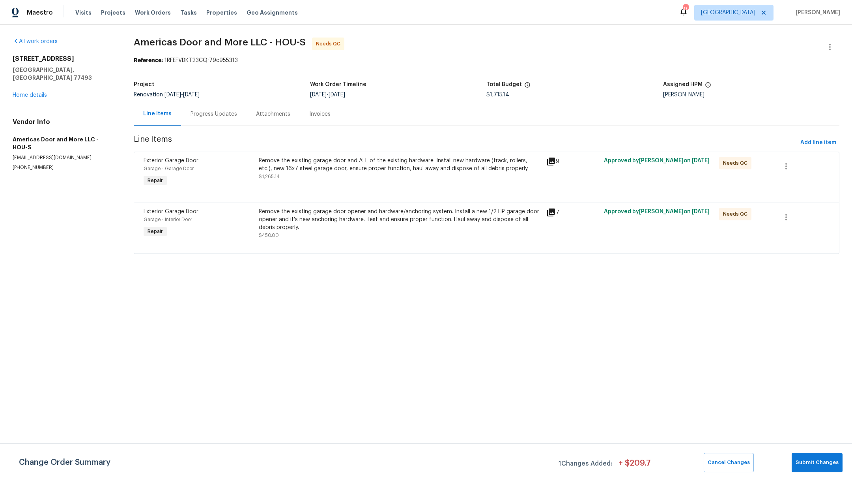
click at [430, 173] on div "Remove the existing garage door and ALL of the existing hardware. Install new h…" at bounding box center [400, 169] width 283 height 24
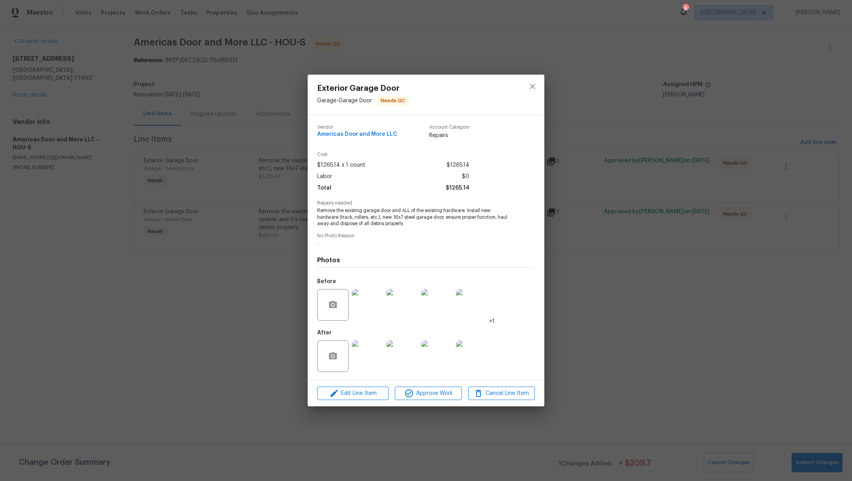
click at [375, 349] on img at bounding box center [368, 356] width 32 height 32
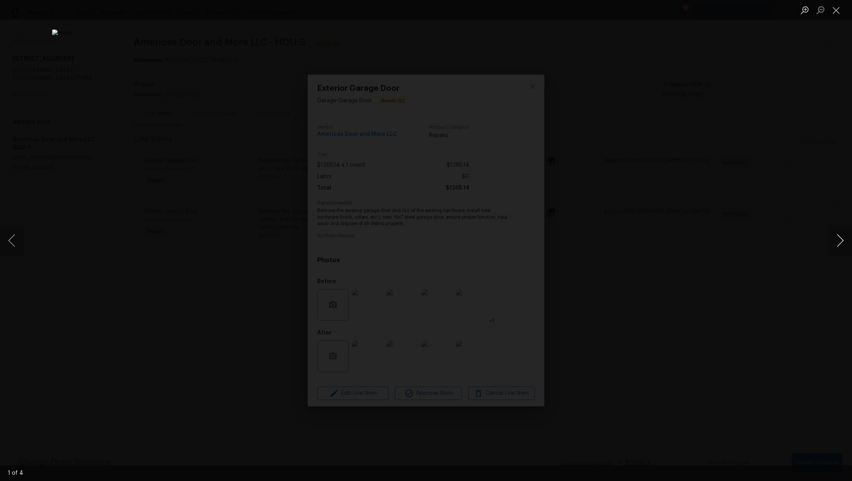
click at [846, 243] on button "Next image" at bounding box center [840, 240] width 24 height 32
click at [843, 242] on button "Next image" at bounding box center [840, 240] width 24 height 32
click at [834, 13] on button "Close lightbox" at bounding box center [836, 10] width 16 height 14
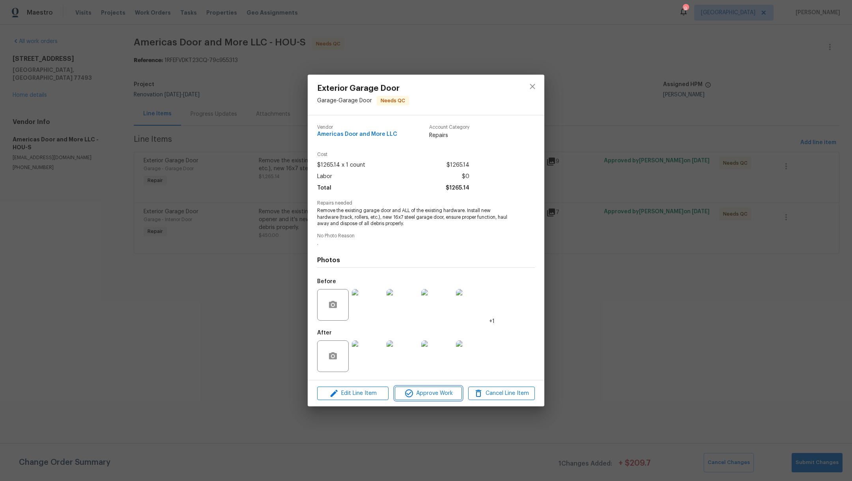
click at [421, 396] on span "Approve Work" at bounding box center [428, 393] width 62 height 10
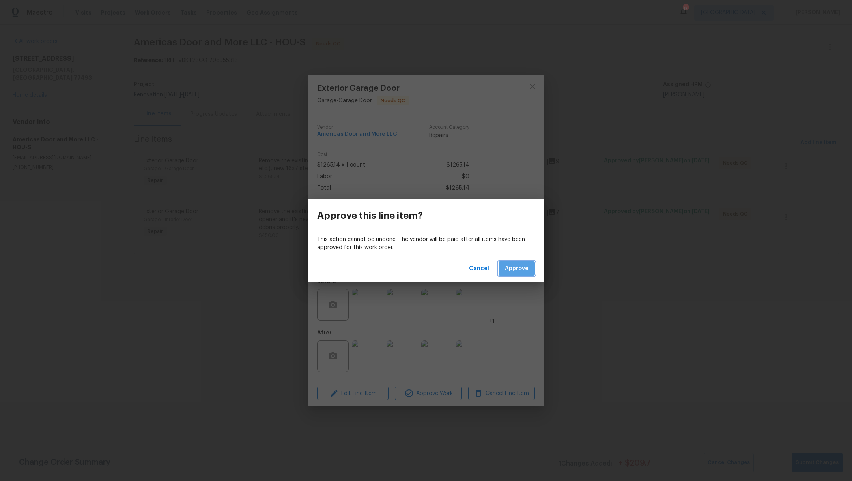
click at [511, 266] on span "Approve" at bounding box center [517, 269] width 24 height 10
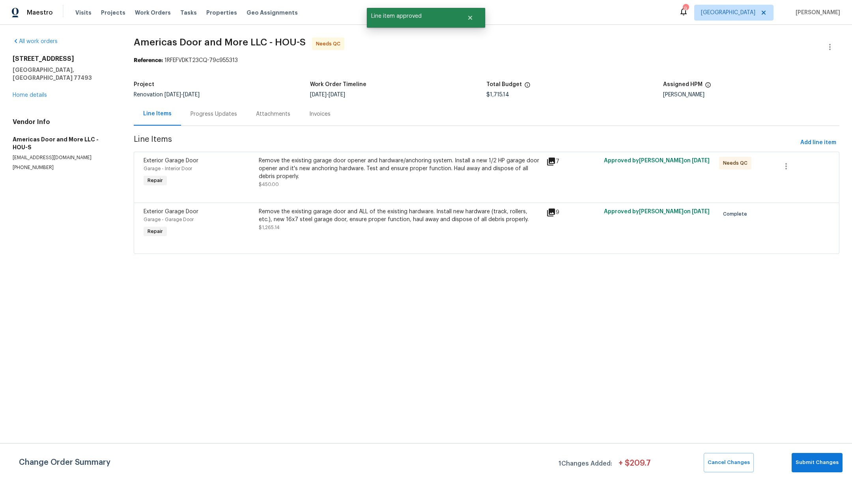
click at [388, 181] on div "Remove the existing garage door opener and hardware/anchoring system. Install a…" at bounding box center [400, 173] width 283 height 32
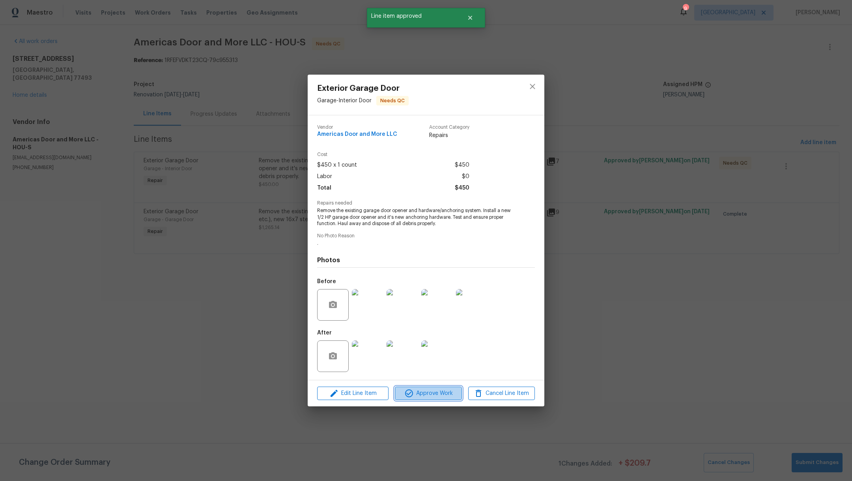
click at [413, 396] on span "Approve Work" at bounding box center [428, 393] width 62 height 10
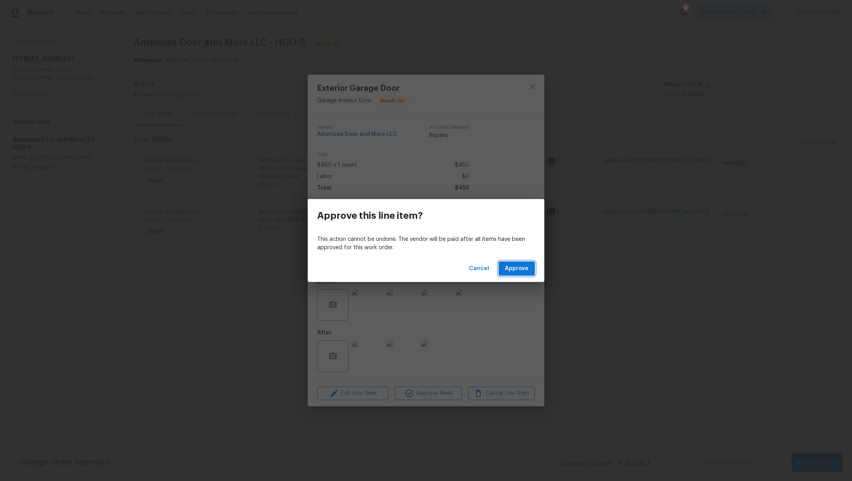
click at [515, 272] on span "Approve" at bounding box center [517, 269] width 24 height 10
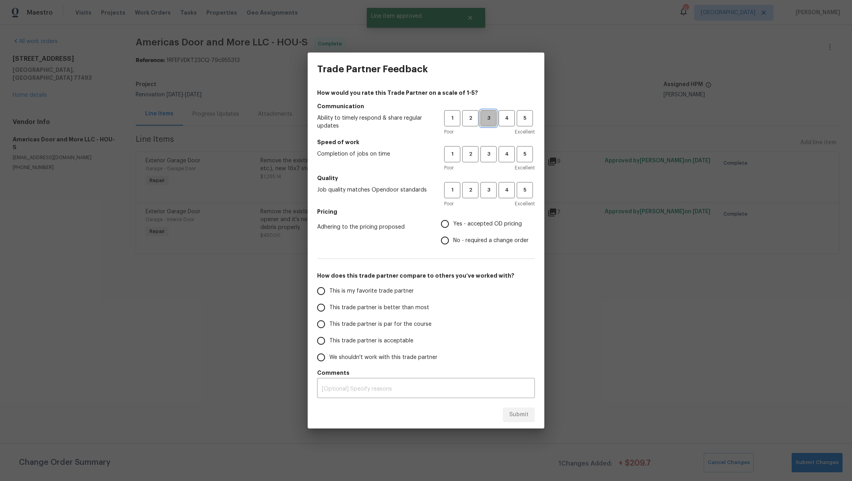
click at [488, 118] on span "3" at bounding box center [488, 118] width 15 height 9
click at [488, 165] on div "Poor Excellent" at bounding box center [489, 168] width 91 height 8
click at [488, 193] on span "3" at bounding box center [488, 189] width 15 height 9
click at [488, 158] on span "3" at bounding box center [488, 154] width 15 height 9
click at [473, 221] on span "Yes - accepted OD pricing" at bounding box center [487, 224] width 69 height 8
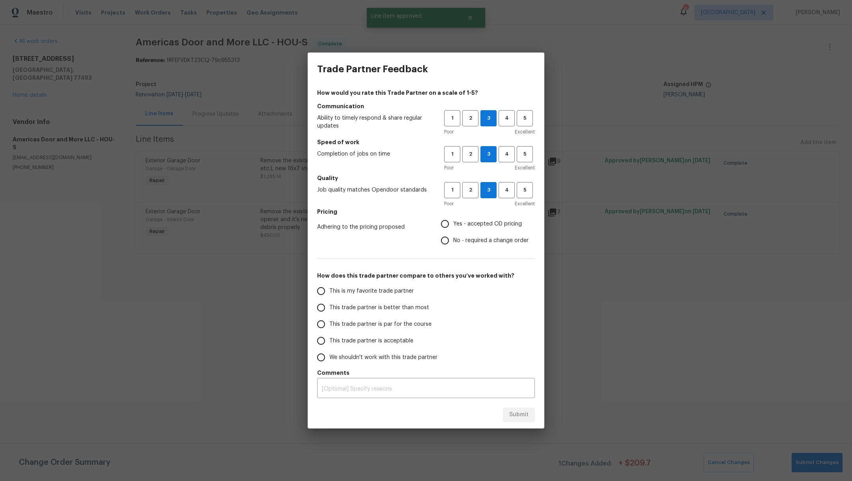
click at [453, 221] on input "Yes - accepted OD pricing" at bounding box center [445, 223] width 17 height 17
radio input "true"
click at [372, 290] on span "This is my favorite trade partner" at bounding box center [371, 291] width 84 height 8
click at [329, 290] on input "This is my favorite trade partner" at bounding box center [321, 290] width 17 height 17
click at [519, 416] on span "Submit" at bounding box center [518, 415] width 19 height 10
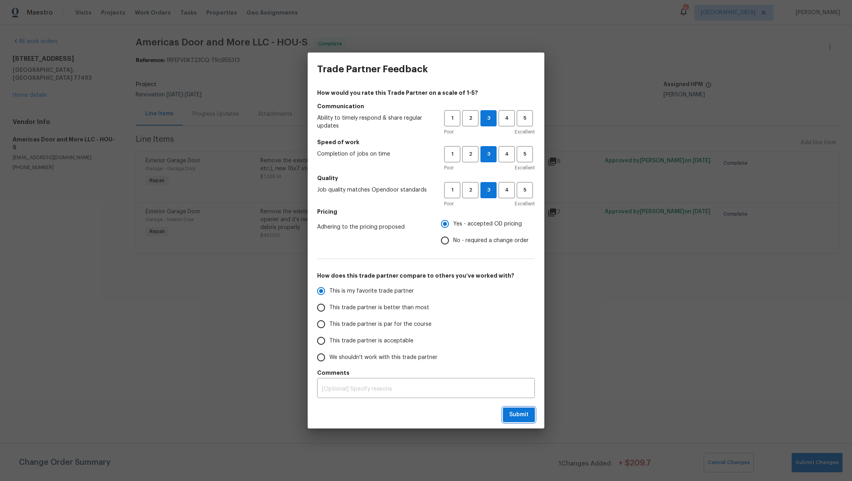
radio input "true"
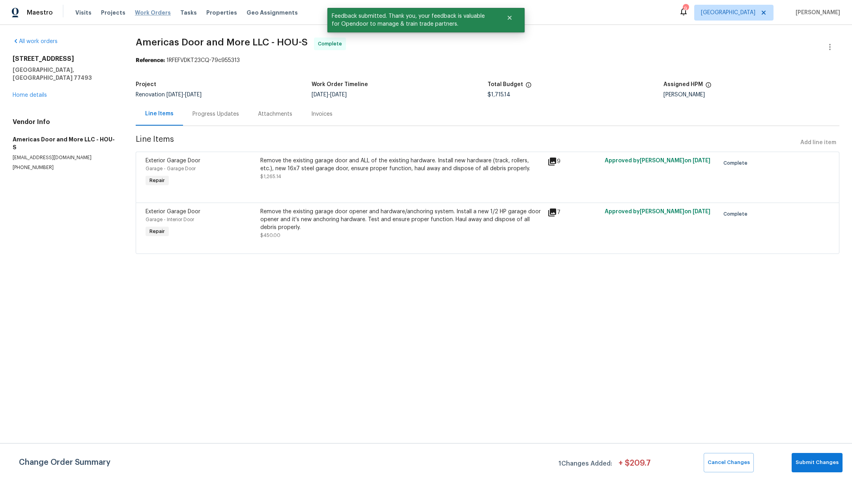
click at [141, 10] on span "Work Orders" at bounding box center [153, 13] width 36 height 8
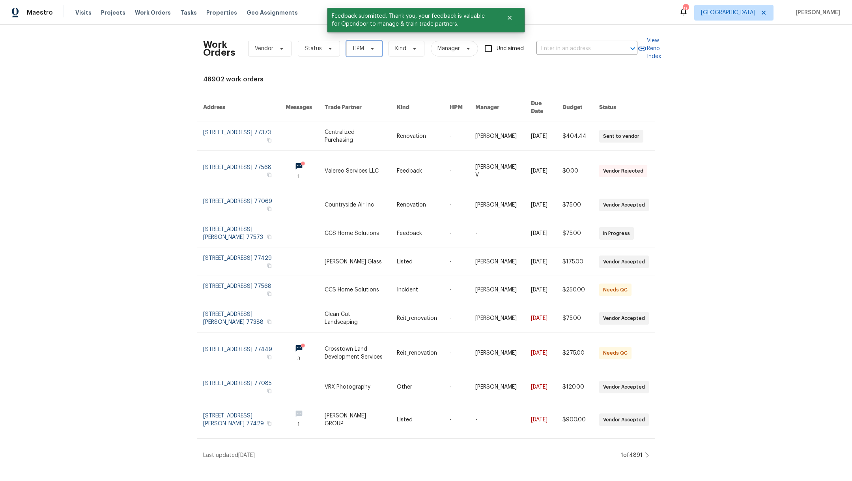
click at [352, 52] on span "HPM" at bounding box center [364, 49] width 36 height 16
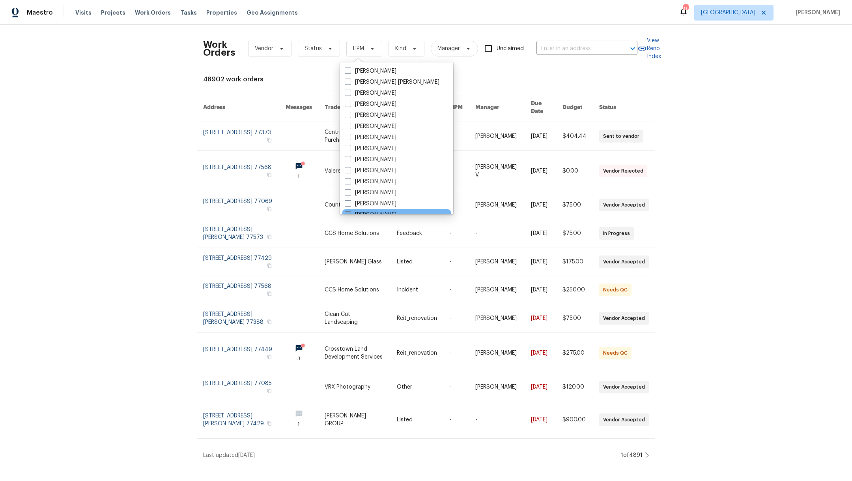
click at [348, 211] on span at bounding box center [348, 214] width 6 height 6
click at [348, 211] on input "[PERSON_NAME]" at bounding box center [347, 213] width 5 height 5
checkbox input "true"
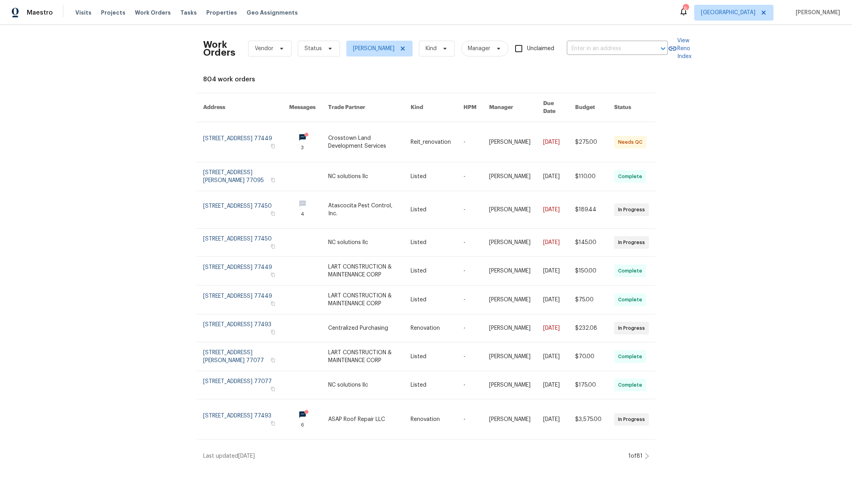
scroll to position [2, 0]
click at [305, 49] on span "Status" at bounding box center [313, 49] width 17 height 8
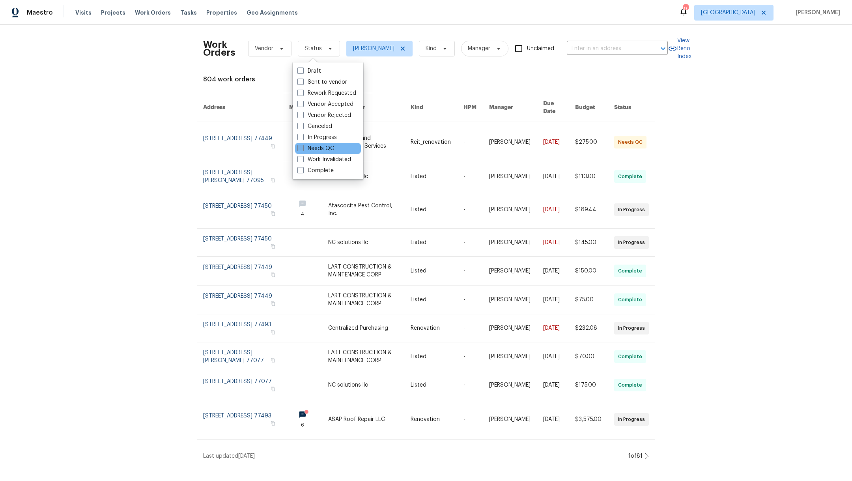
click at [299, 148] on span at bounding box center [300, 148] width 6 height 6
click at [299, 148] on input "Needs QC" at bounding box center [299, 146] width 5 height 5
checkbox input "true"
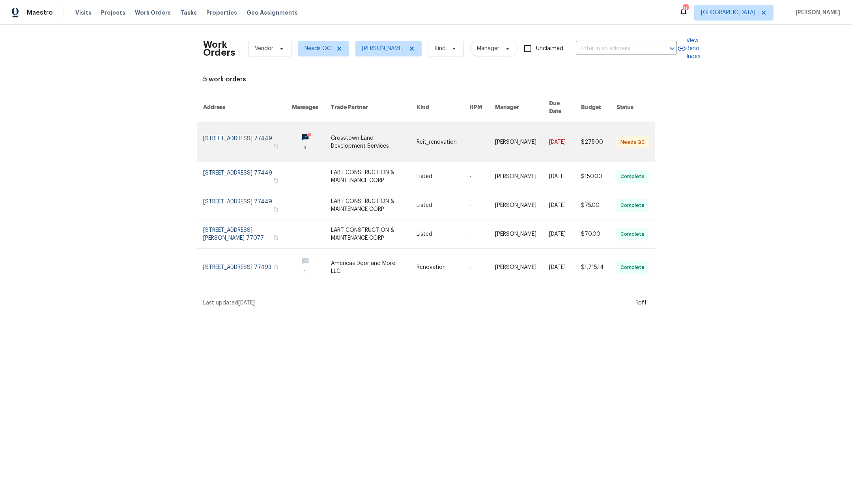
click at [268, 133] on link at bounding box center [247, 142] width 89 height 40
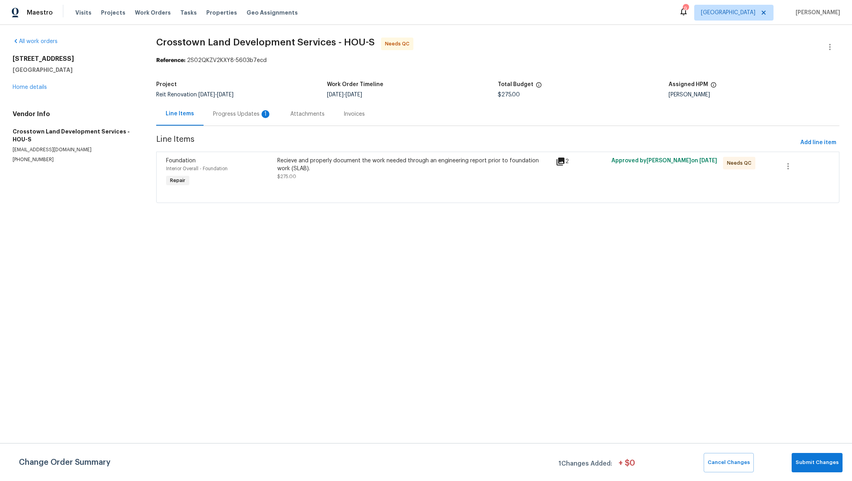
click at [241, 114] on div "Progress Updates 1" at bounding box center [242, 114] width 58 height 8
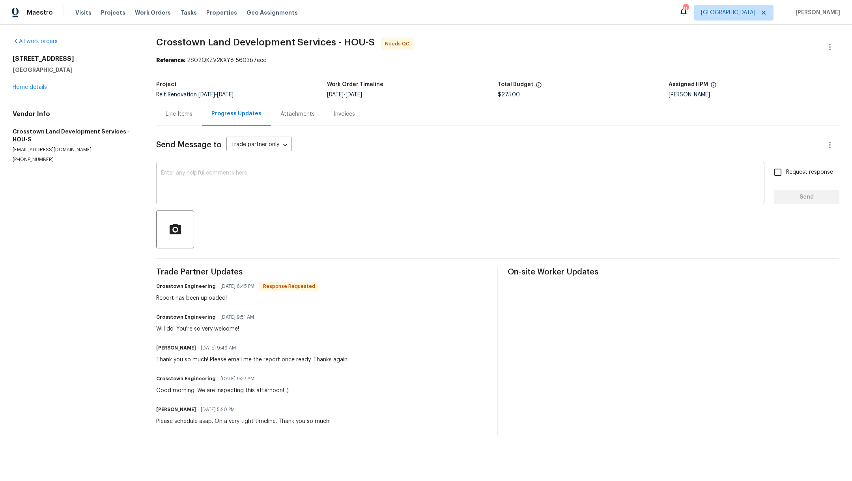
click at [241, 192] on textarea at bounding box center [460, 184] width 599 height 28
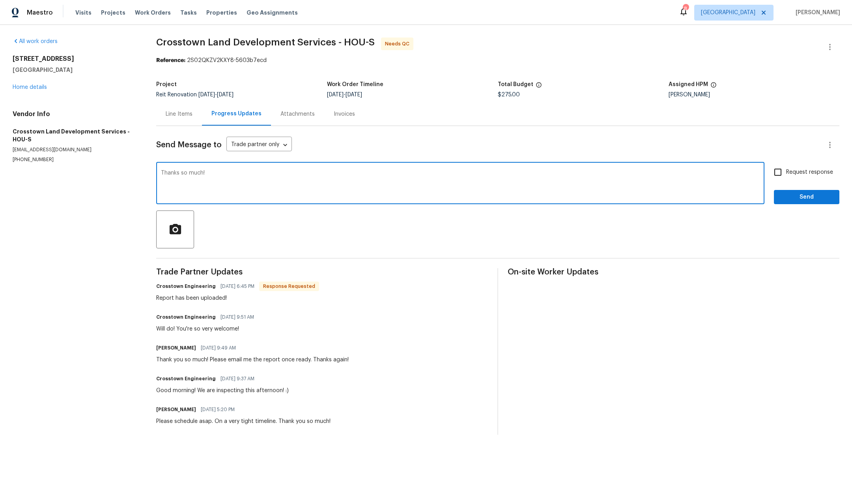
type textarea "Thanks so much!"
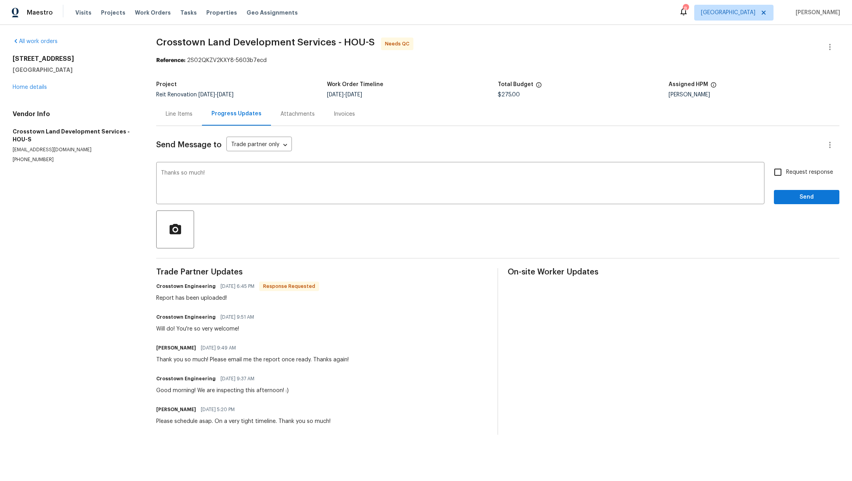
click at [786, 172] on span "Request response" at bounding box center [809, 172] width 47 height 8
click at [786, 172] on input "Request response" at bounding box center [778, 172] width 17 height 17
checkbox input "true"
click at [786, 206] on div "Send Message to Trade partner only Trade partner only ​ Thanks so much! x ​ Req…" at bounding box center [497, 280] width 683 height 309
click at [786, 200] on span "Send" at bounding box center [806, 197] width 53 height 10
